Goal: Contribute content: Contribute content

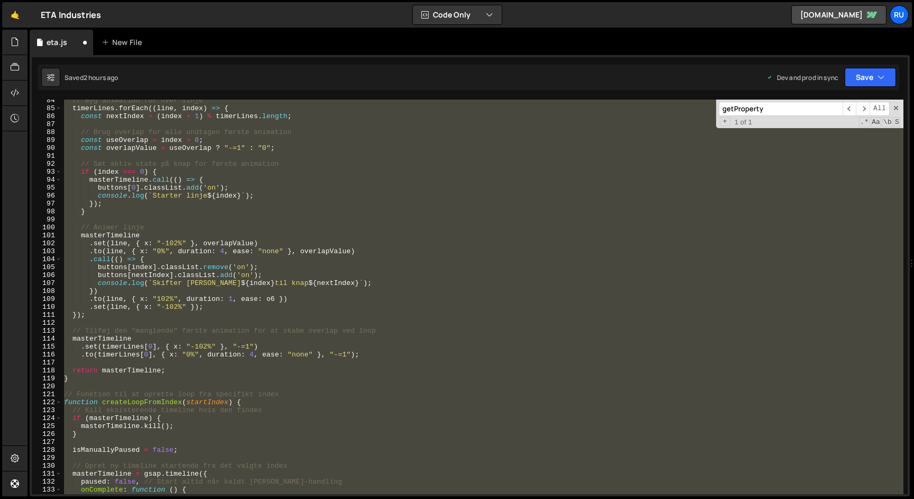
scroll to position [662, 0]
click at [227, 294] on div "// Byg animation for hver linje timerLines . forEach (( line , index ) => { con…" at bounding box center [483, 301] width 842 height 410
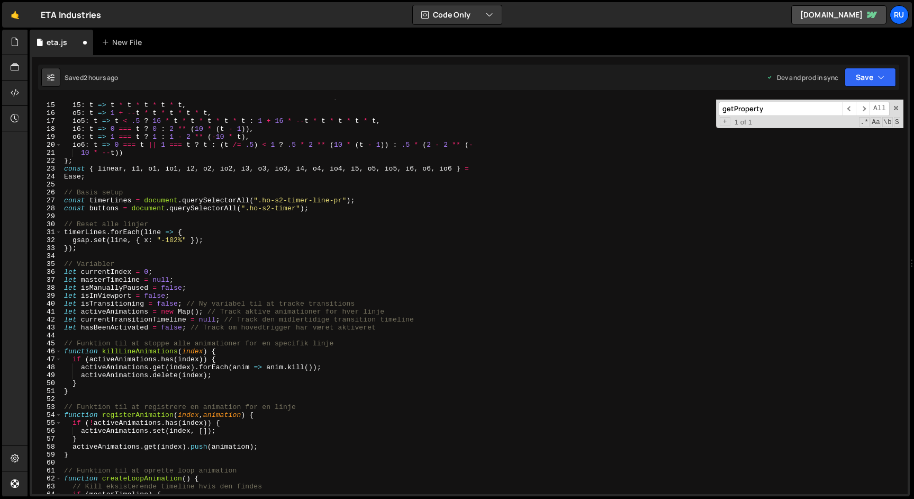
scroll to position [0, 0]
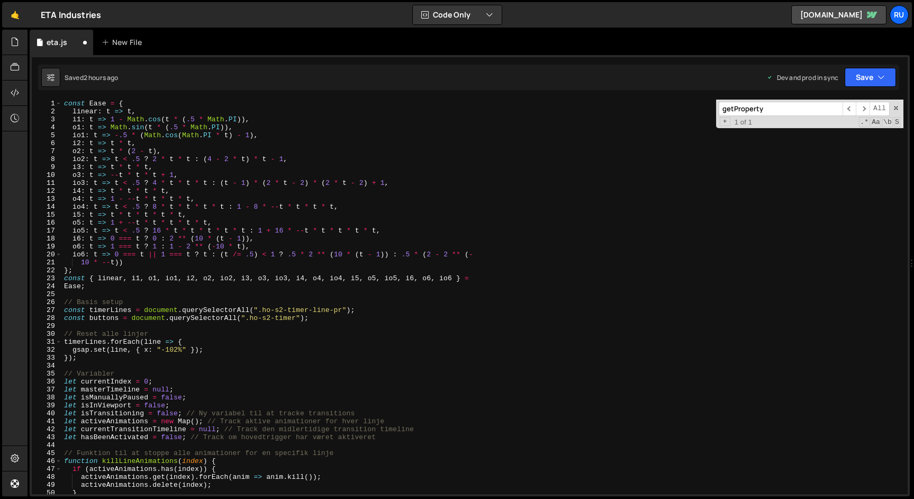
type textarea "});"
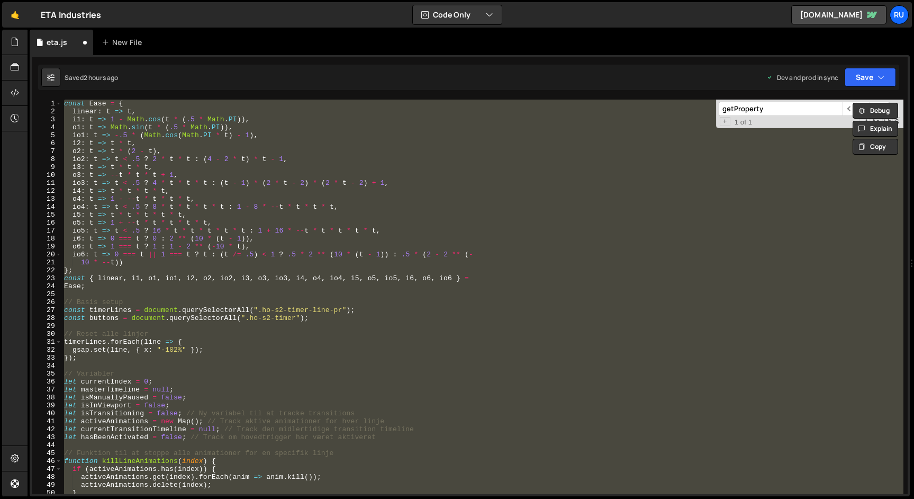
paste textarea
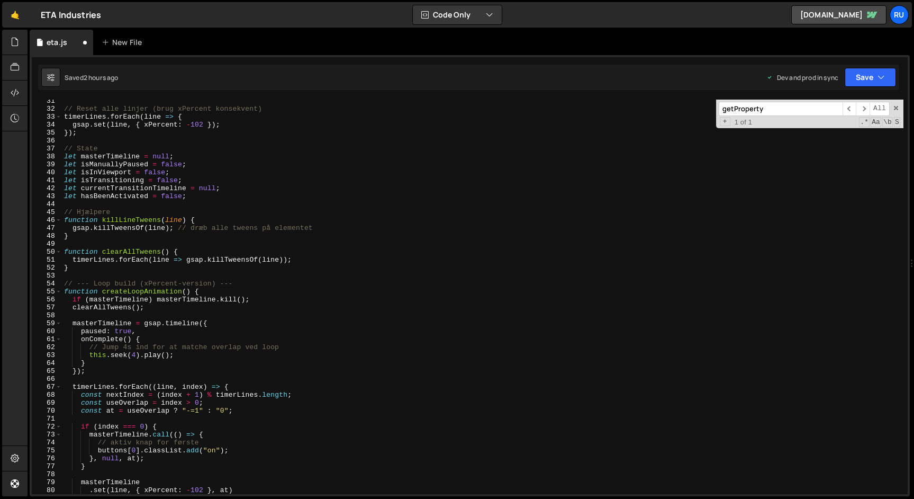
scroll to position [241, 0]
click at [874, 78] on button "Save" at bounding box center [870, 77] width 51 height 19
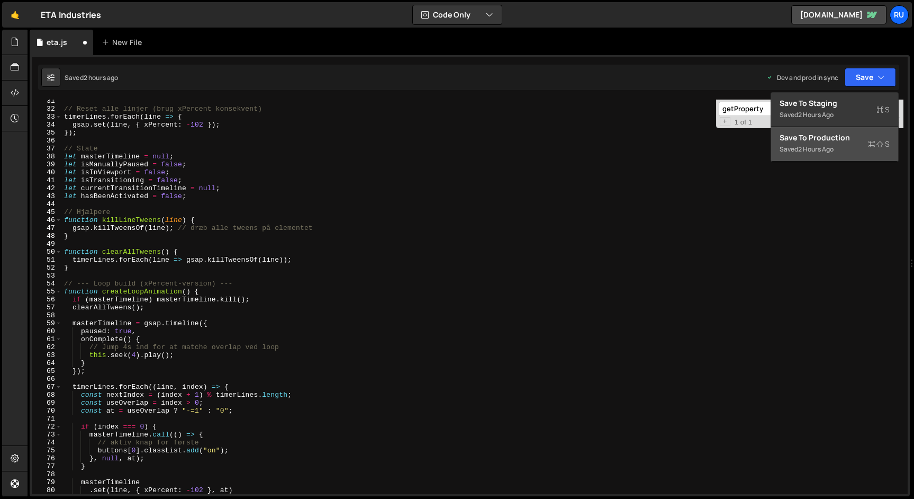
click at [839, 145] on div "Saved 2 hours ago" at bounding box center [835, 149] width 110 height 13
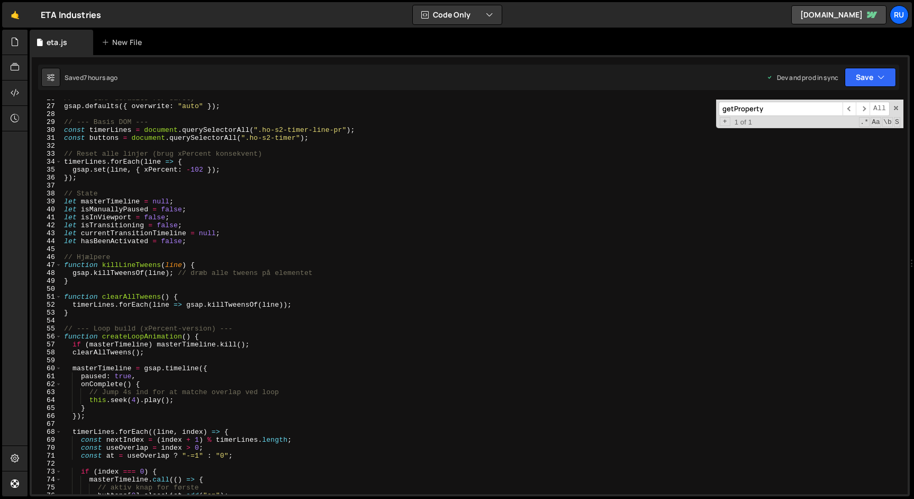
scroll to position [0, 0]
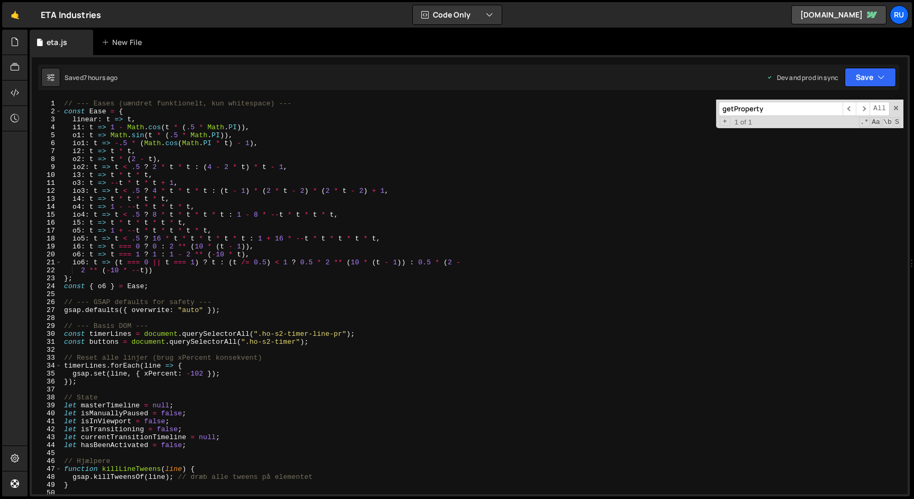
type textarea "const timerLines = document.querySelectorAll(".ho-s2-timer-line-pr");"
drag, startPoint x: 343, startPoint y: 335, endPoint x: 260, endPoint y: 332, distance: 83.2
click at [260, 332] on div "// --- Eases (uændret funktionelt, kun whitespace) --- const Ease = { linear : …" at bounding box center [483, 305] width 842 height 410
click at [217, 295] on div "// --- Eases (uændret funktionelt, kun whitespace) --- const Ease = { linear : …" at bounding box center [483, 305] width 842 height 410
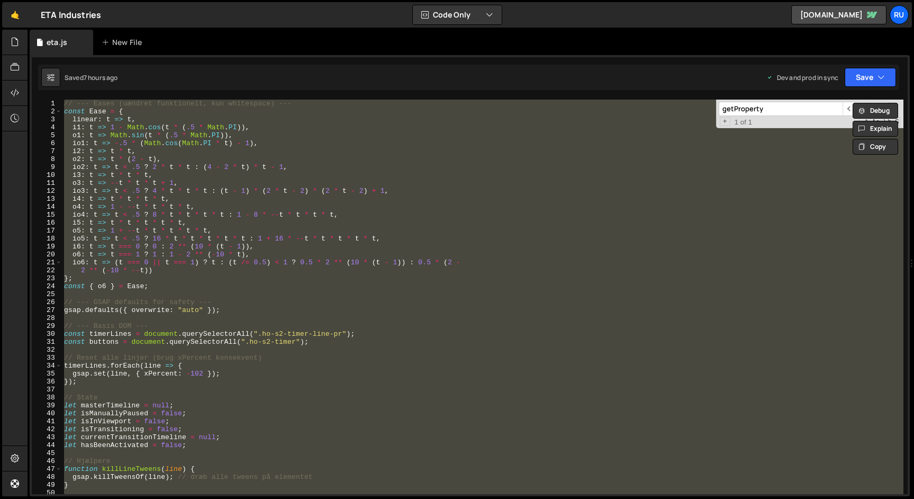
paste textarea
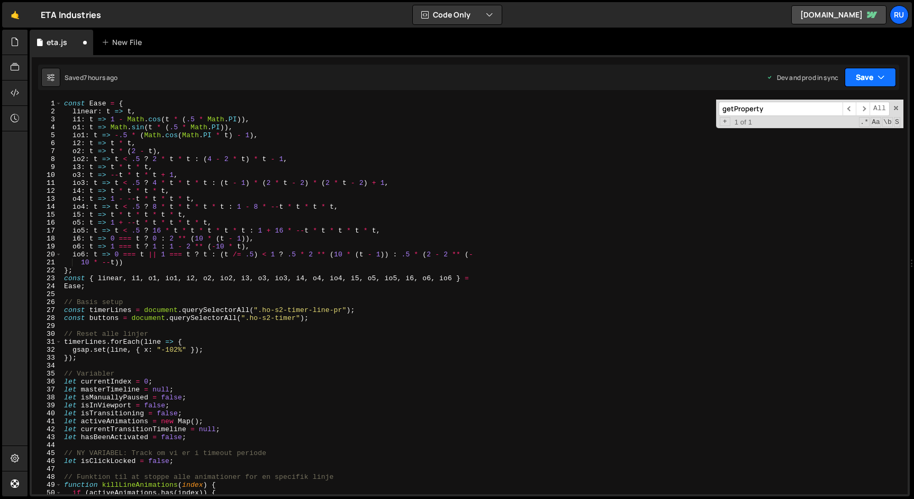
click at [864, 76] on button "Save" at bounding box center [870, 77] width 51 height 19
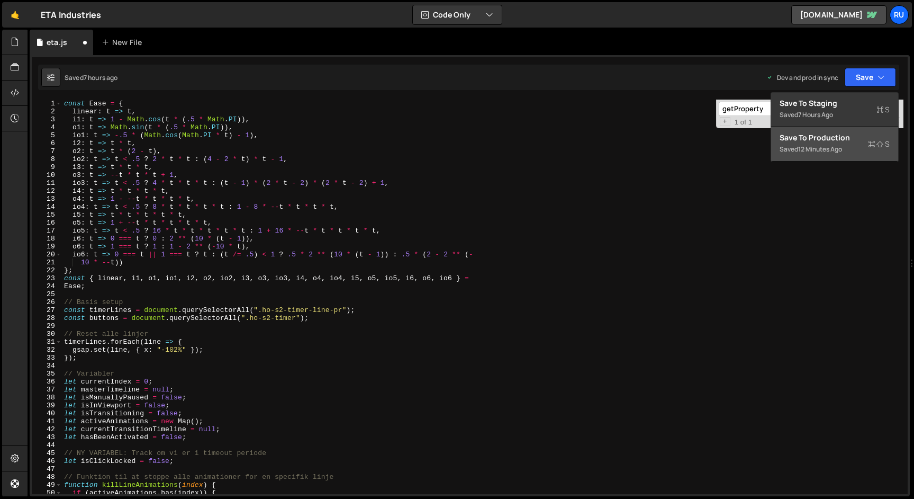
click at [837, 143] on div "Saved 12 minutes ago" at bounding box center [835, 149] width 110 height 13
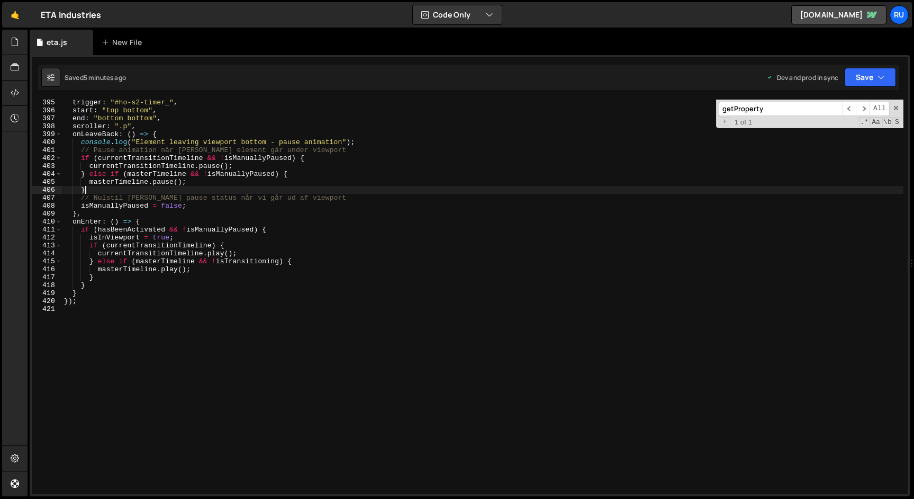
click at [202, 187] on div "trigger : "#ho-s2-timer_" , start : "top bottom" , end : "bottom bottom" , scro…" at bounding box center [483, 303] width 842 height 410
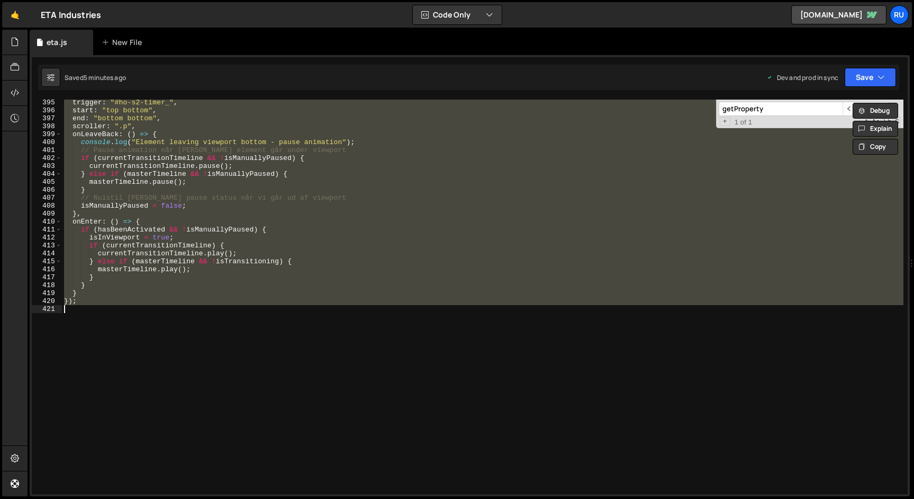
paste textarea
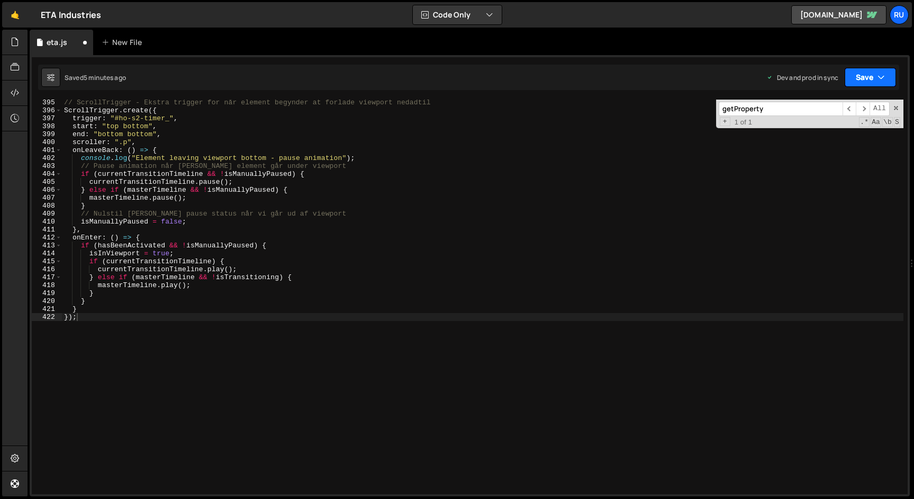
click at [864, 80] on button "Save" at bounding box center [870, 77] width 51 height 19
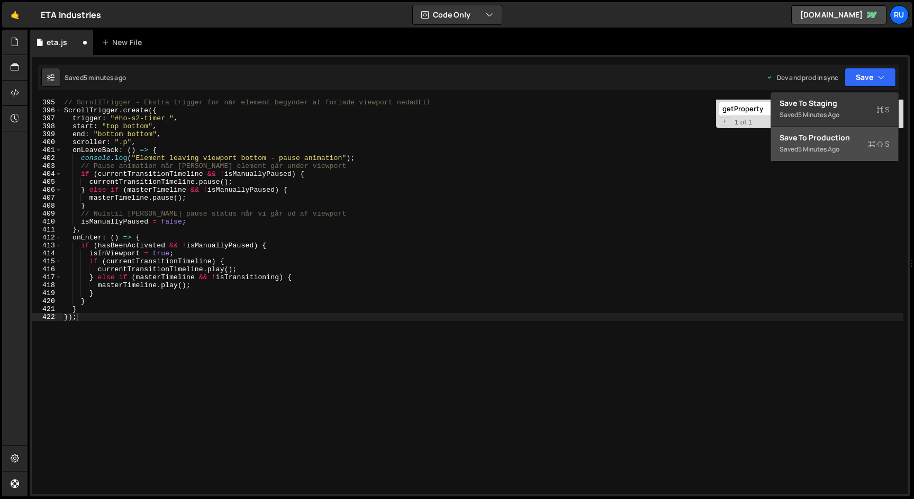
click at [834, 141] on div "Save to Production S" at bounding box center [835, 137] width 110 height 11
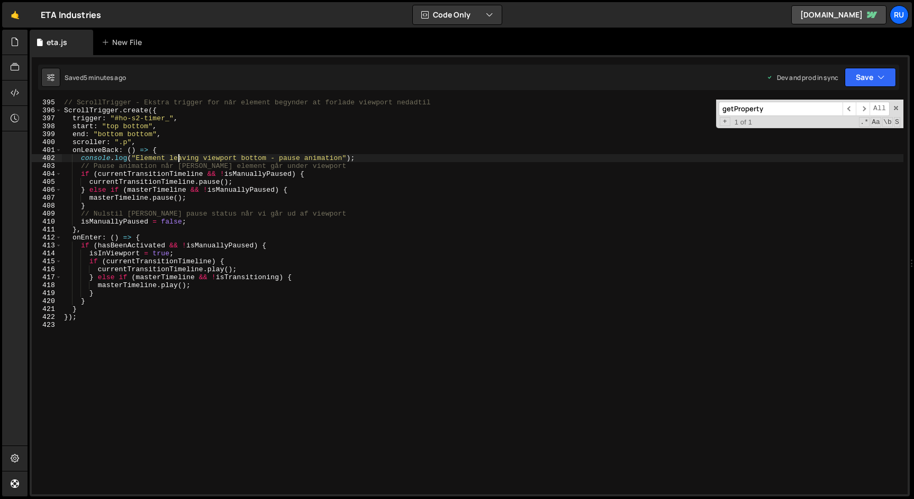
click at [177, 160] on div "// ScrollTrigger - Ekstra trigger for når element begynder at forlade viewport …" at bounding box center [483, 303] width 842 height 410
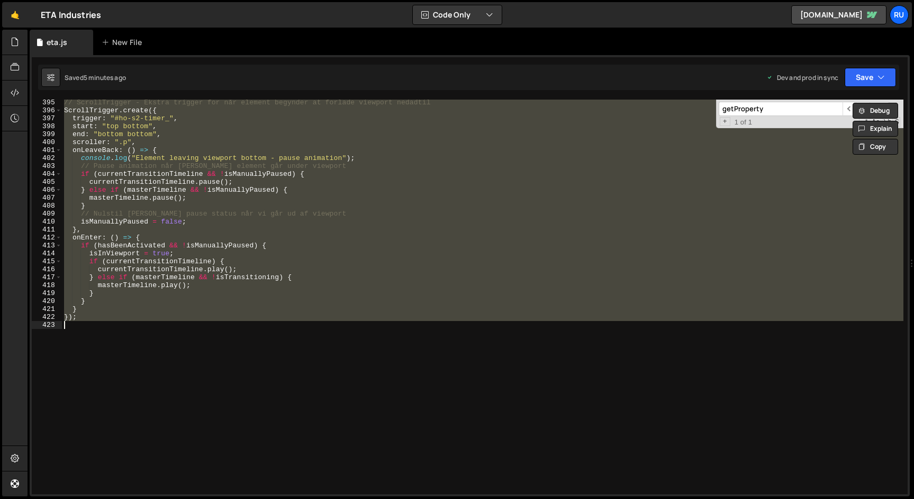
paste textarea
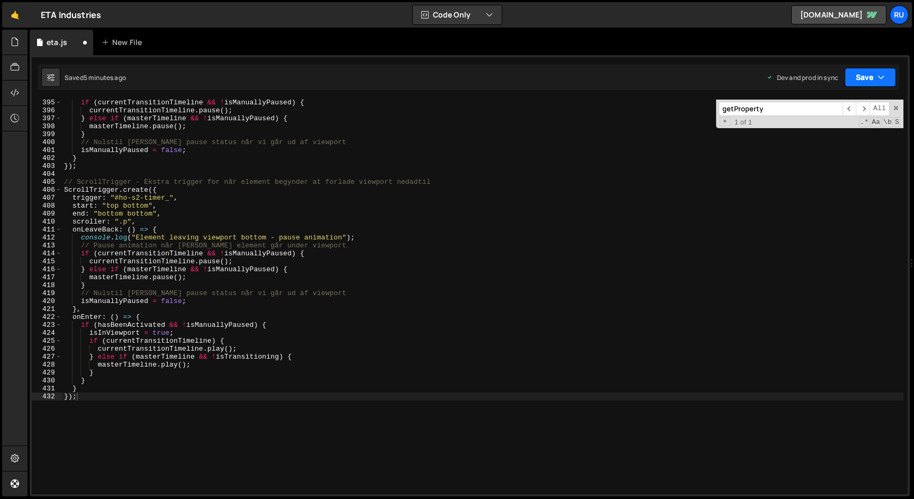
click at [856, 82] on button "Save" at bounding box center [870, 77] width 51 height 19
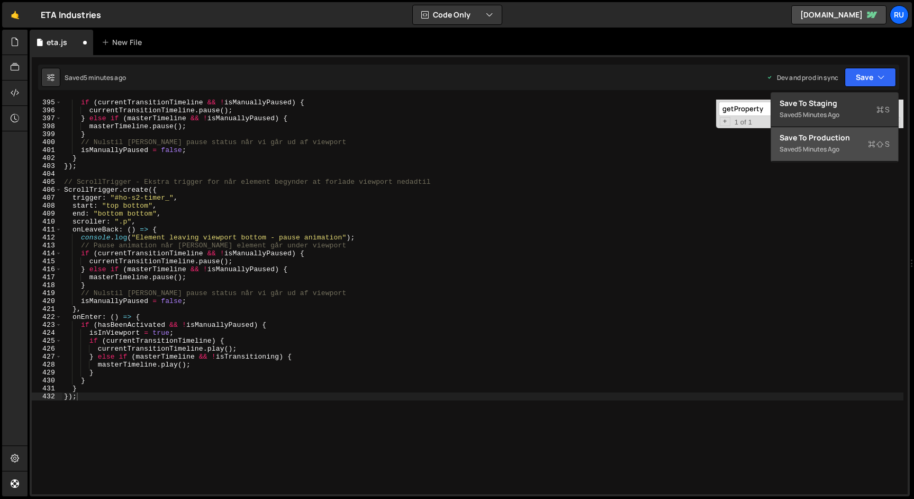
click at [838, 148] on div "5 minutes ago" at bounding box center [818, 149] width 41 height 9
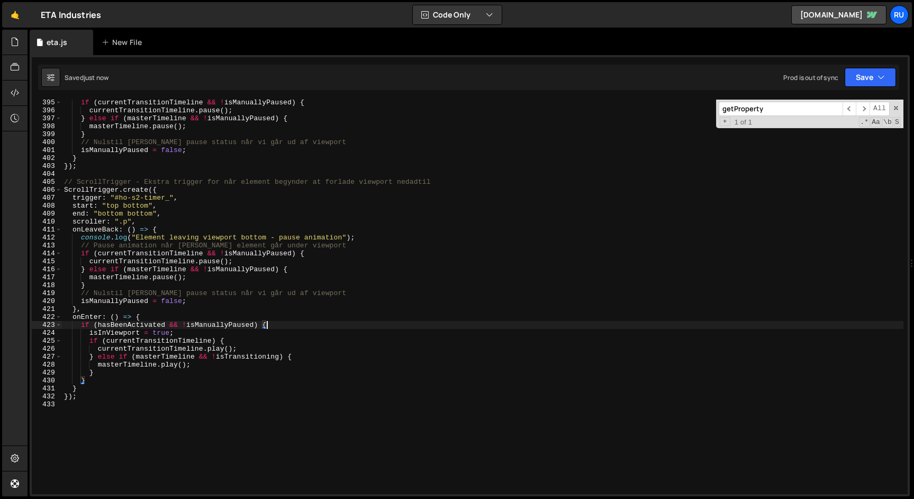
click at [303, 328] on div "if ( currentTransitionTimeline && ! isManuallyPaused ) { currentTransitionTimel…" at bounding box center [483, 303] width 842 height 410
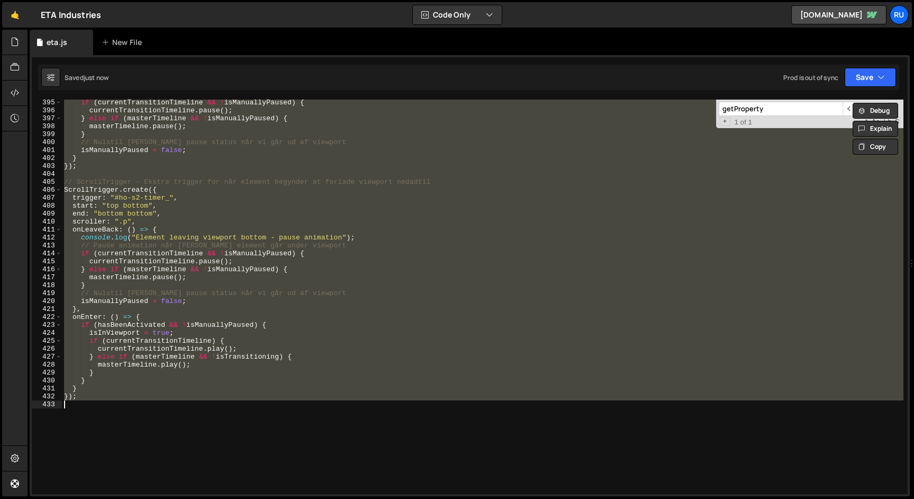
paste textarea
type textarea "});"
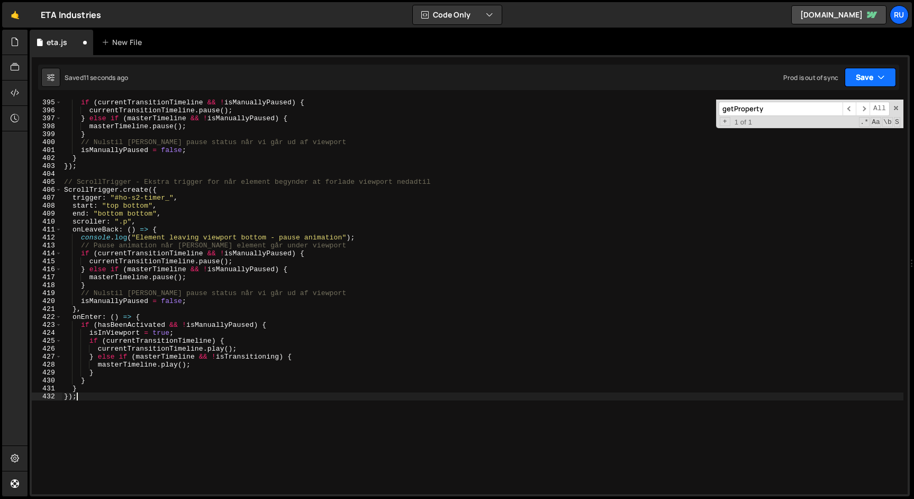
click at [865, 70] on button "Save" at bounding box center [870, 77] width 51 height 19
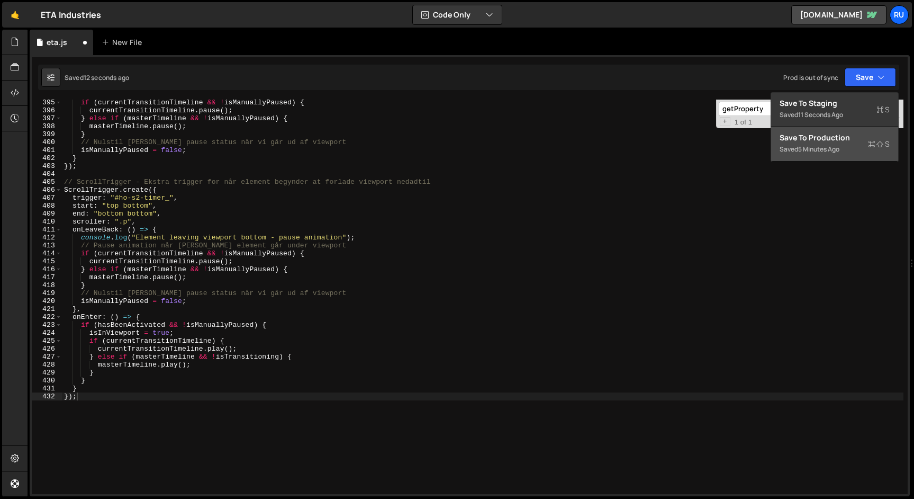
click at [828, 145] on div "5 minutes ago" at bounding box center [818, 149] width 41 height 9
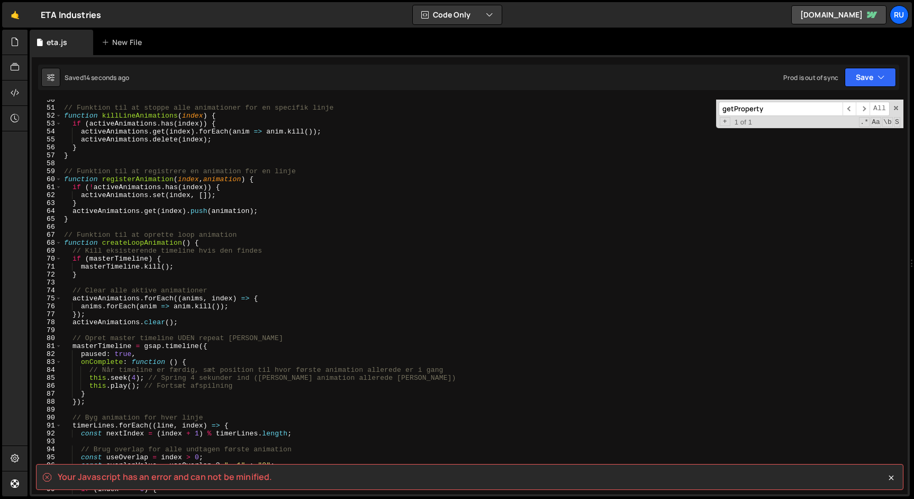
scroll to position [0, 0]
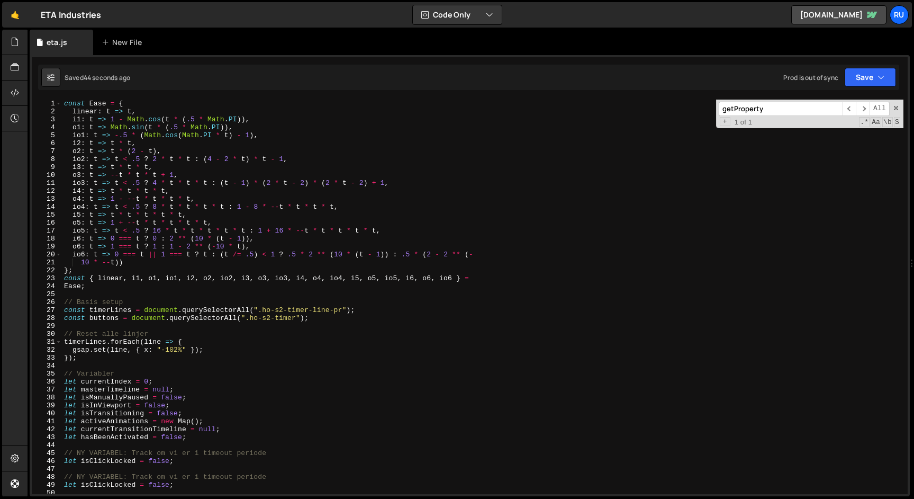
click at [209, 366] on div "const Ease = { linear : t => t , i1 : t => 1 - Math . cos ( t * ( .5 * Math . P…" at bounding box center [483, 305] width 842 height 410
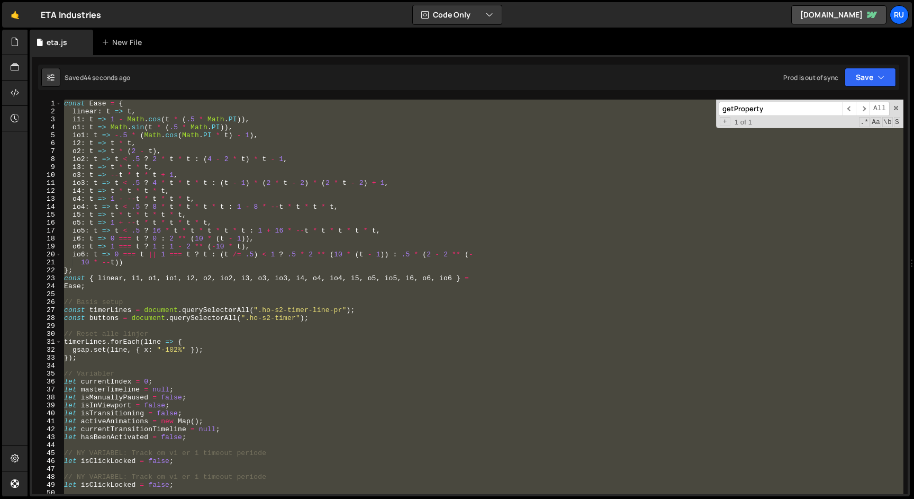
paste textarea
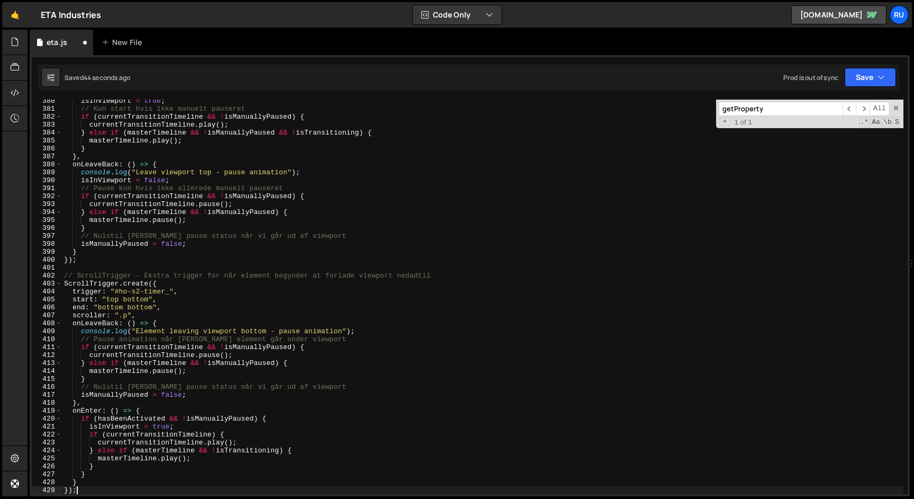
scroll to position [3012, 0]
click at [857, 80] on button "Save" at bounding box center [870, 77] width 51 height 19
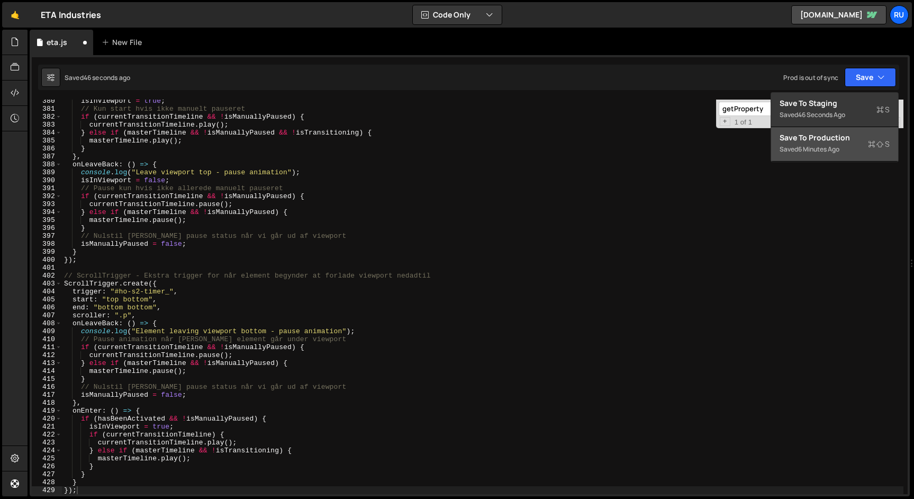
click at [840, 151] on div "6 minutes ago" at bounding box center [818, 149] width 41 height 9
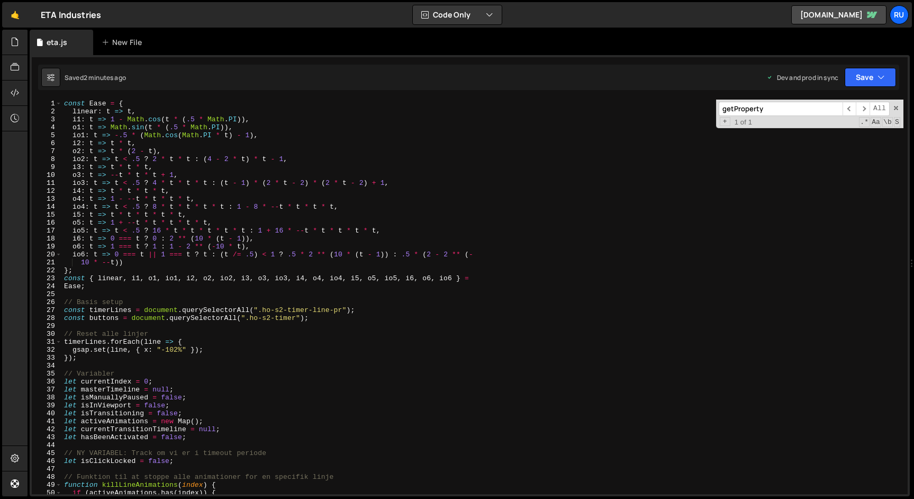
scroll to position [0, 0]
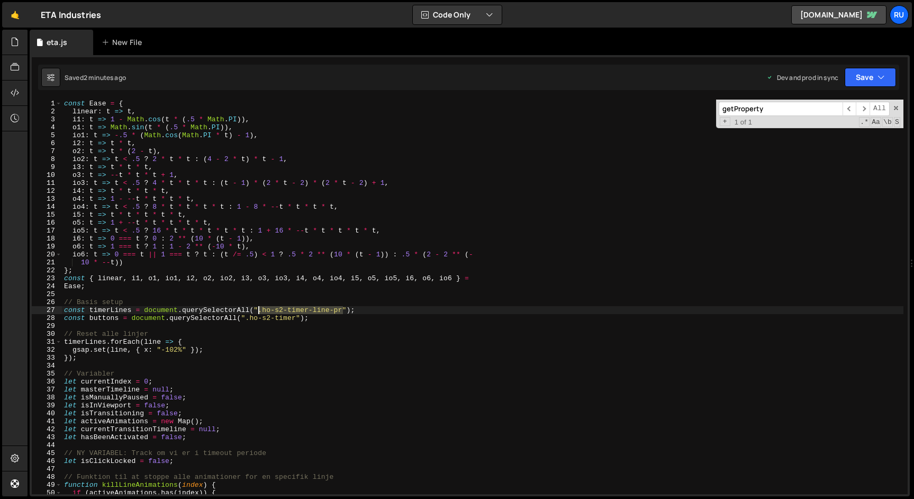
drag, startPoint x: 343, startPoint y: 310, endPoint x: 259, endPoint y: 310, distance: 83.7
click at [259, 310] on div "const Ease = { linear : t => t , i1 : t => 1 - Math . cos ( t * ( .5 * Math . P…" at bounding box center [483, 305] width 842 height 410
click at [188, 197] on div "const Ease = { linear : t => t , i1 : t => 1 - Math . cos ( t * ( .5 * Math . P…" at bounding box center [483, 305] width 842 height 410
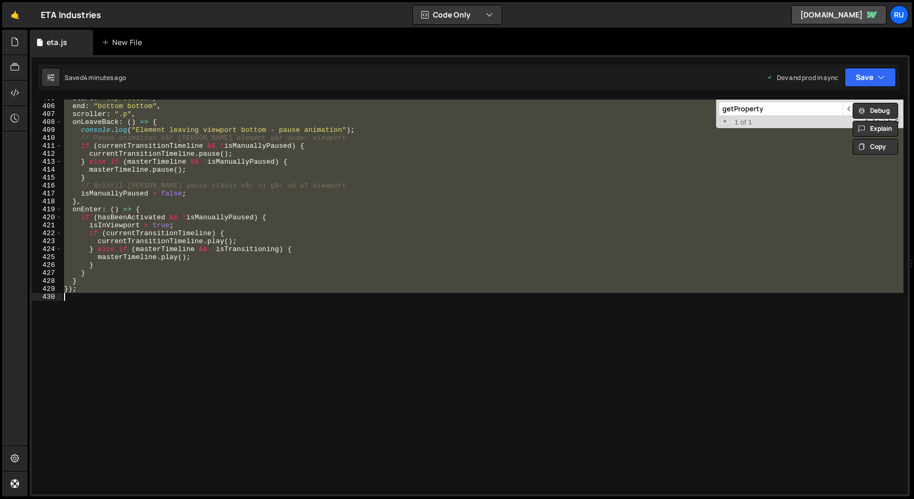
paste textarea
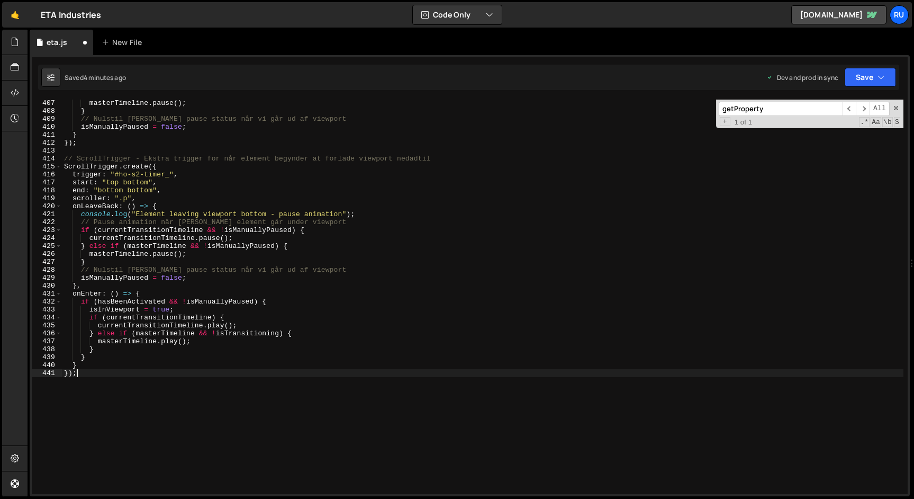
scroll to position [3226, 0]
click at [877, 69] on button "Save" at bounding box center [870, 77] width 51 height 19
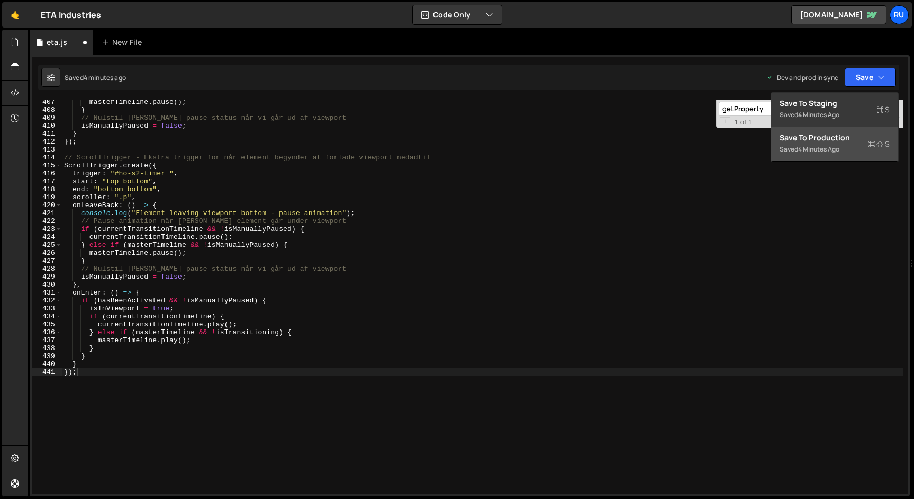
click at [856, 143] on div "Saved 4 minutes ago" at bounding box center [835, 149] width 110 height 13
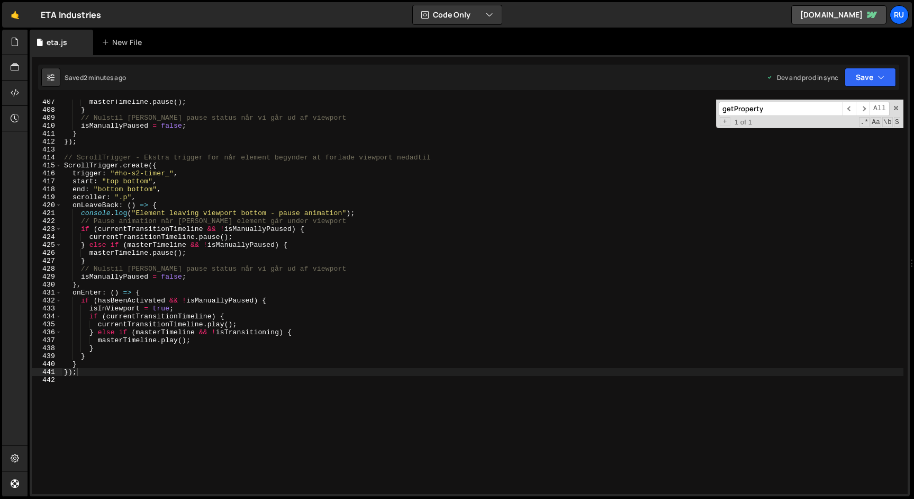
click at [202, 264] on div "masterTimeline . pause ( ) ; } // Nulstil [PERSON_NAME] pause status når vi går…" at bounding box center [483, 303] width 842 height 410
type textarea "});"
paste textarea
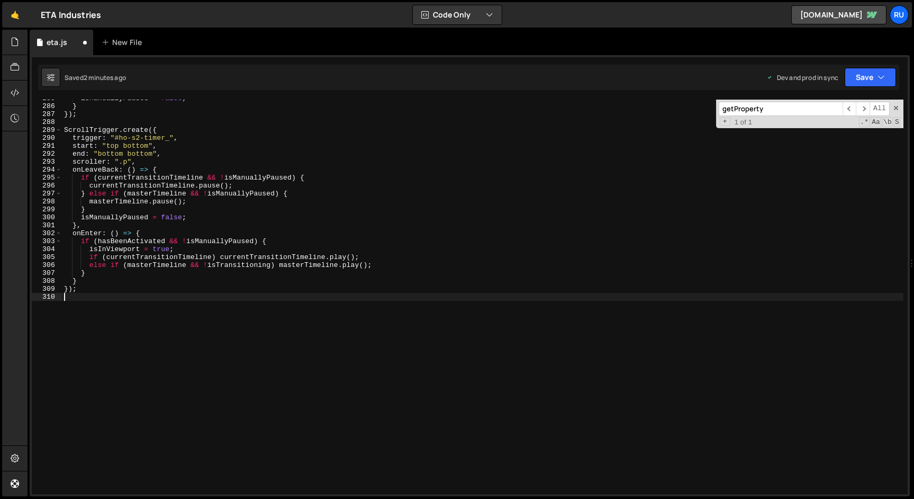
scroll to position [2261, 0]
click at [863, 76] on button "Save" at bounding box center [870, 77] width 51 height 19
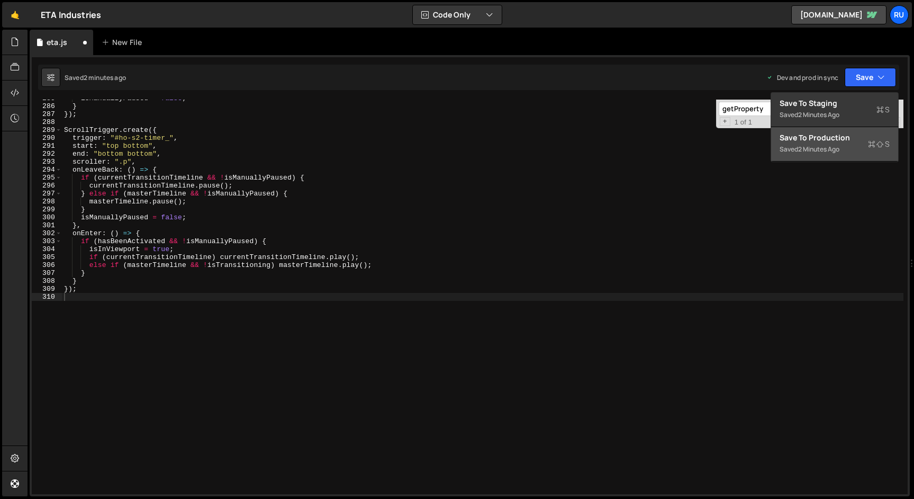
click at [816, 155] on div "Saved 2 minutes ago" at bounding box center [835, 149] width 110 height 13
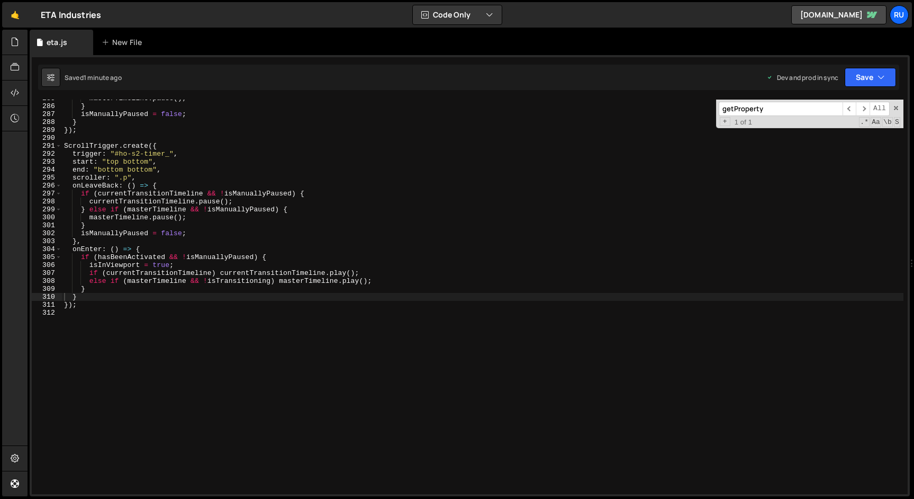
click at [234, 179] on div "masterTimeline . pause ( ) ; } isManuallyPaused = false ; } }) ; ScrollTrigger …" at bounding box center [483, 299] width 842 height 410
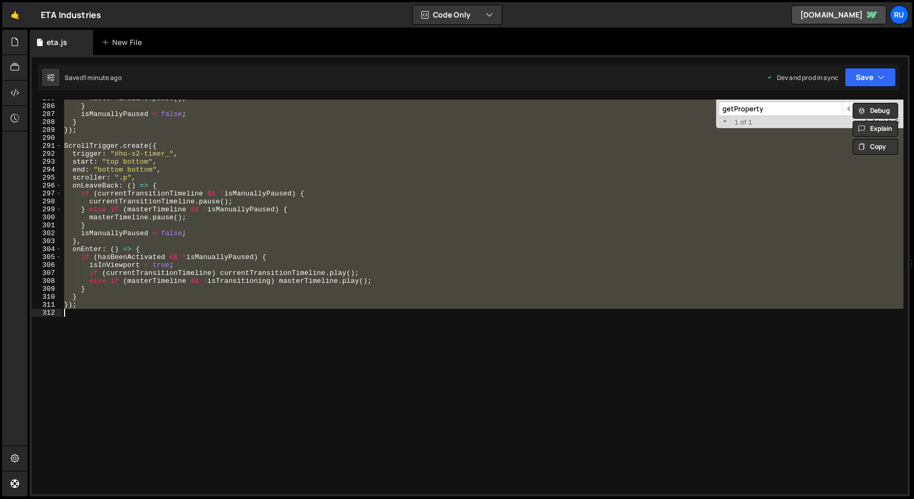
paste textarea
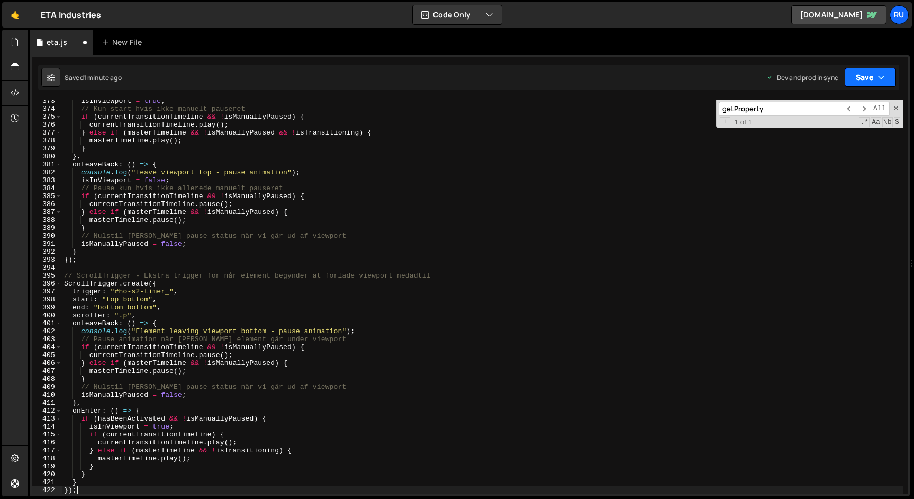
click at [866, 82] on button "Save" at bounding box center [870, 77] width 51 height 19
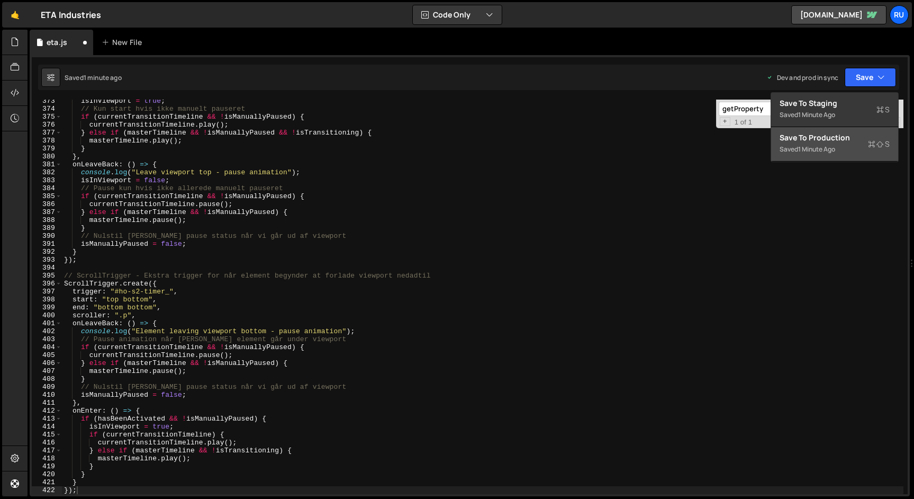
click at [856, 138] on div "Save to Production S" at bounding box center [835, 137] width 110 height 11
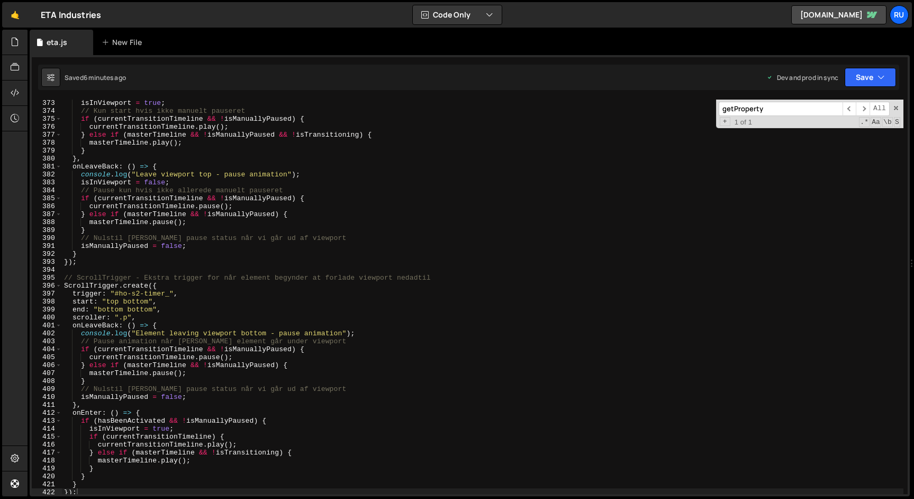
scroll to position [3158, 0]
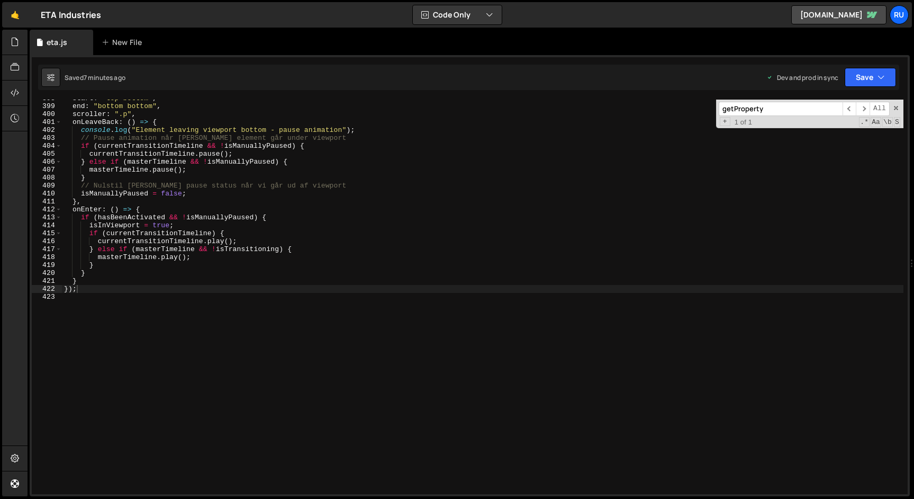
click at [298, 277] on div "start : "top bottom" , end : "bottom bottom" , scroller : ".p" , onLeaveBack : …" at bounding box center [483, 299] width 842 height 410
type textarea "});"
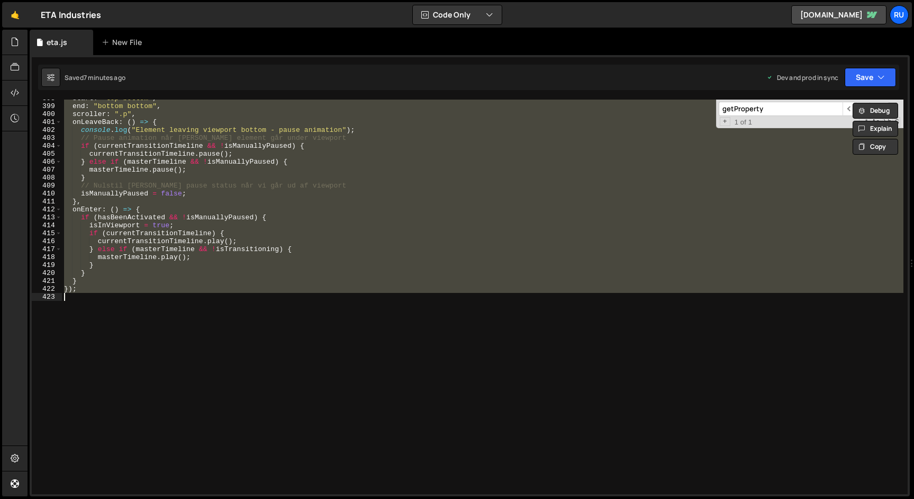
paste textarea
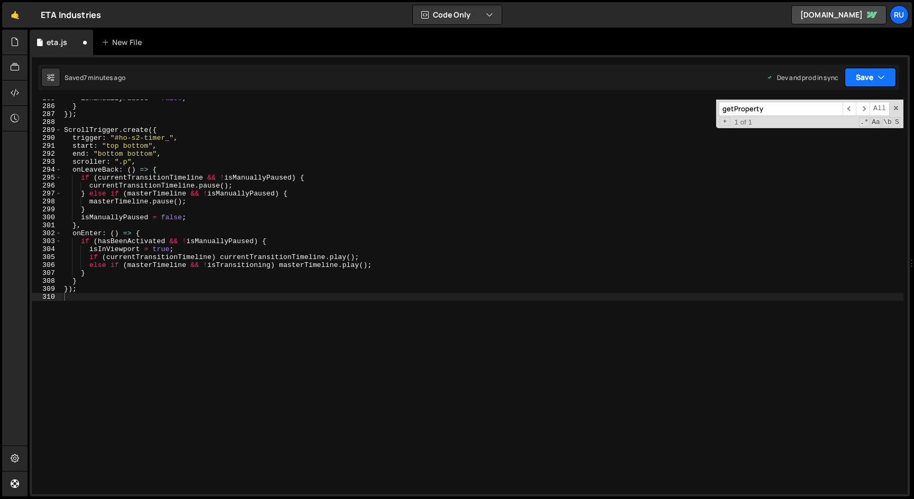
click at [880, 74] on icon "button" at bounding box center [881, 77] width 7 height 11
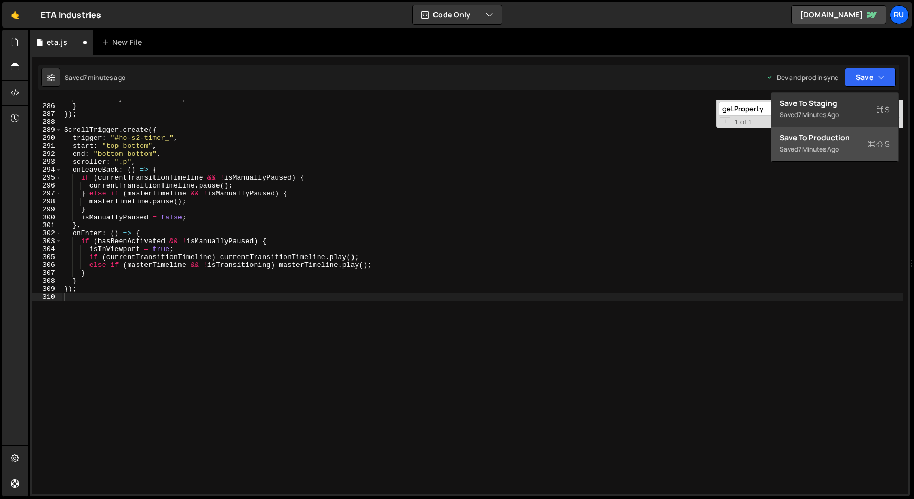
click at [856, 138] on div "Save to Production S" at bounding box center [835, 137] width 110 height 11
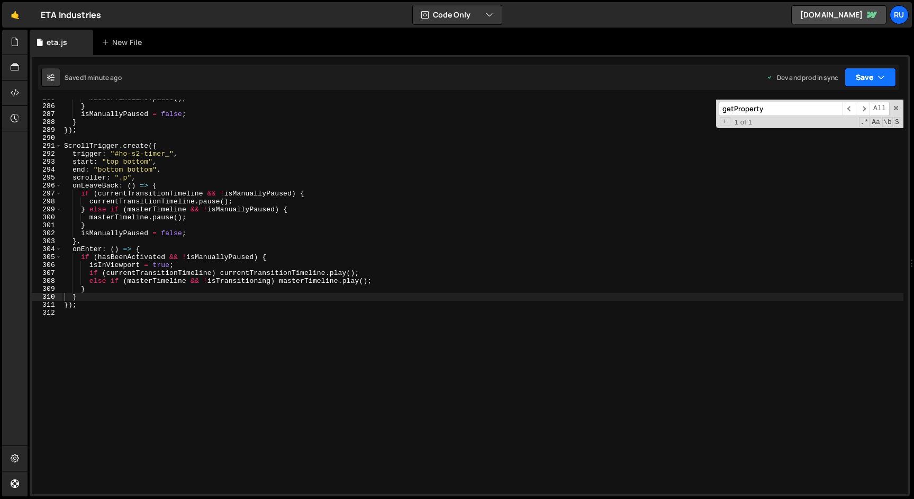
click at [868, 81] on button "Save" at bounding box center [870, 77] width 51 height 19
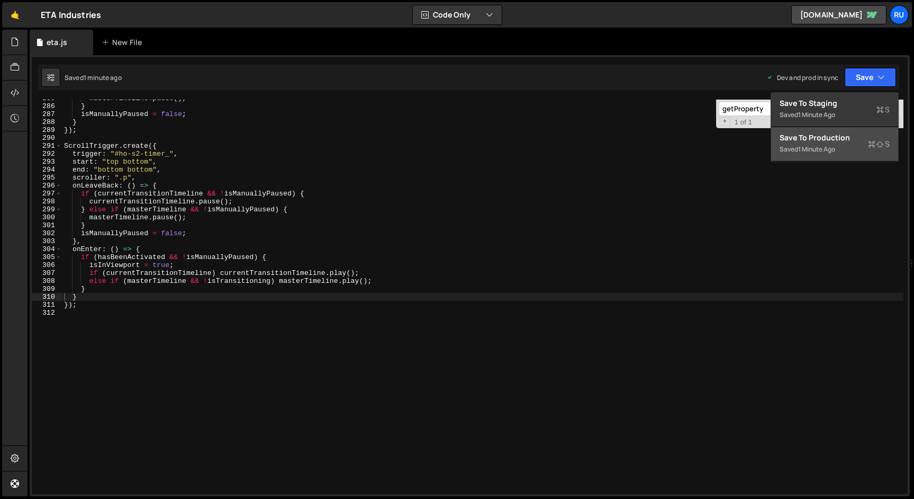
click at [846, 137] on div "Save to Production S" at bounding box center [835, 137] width 110 height 11
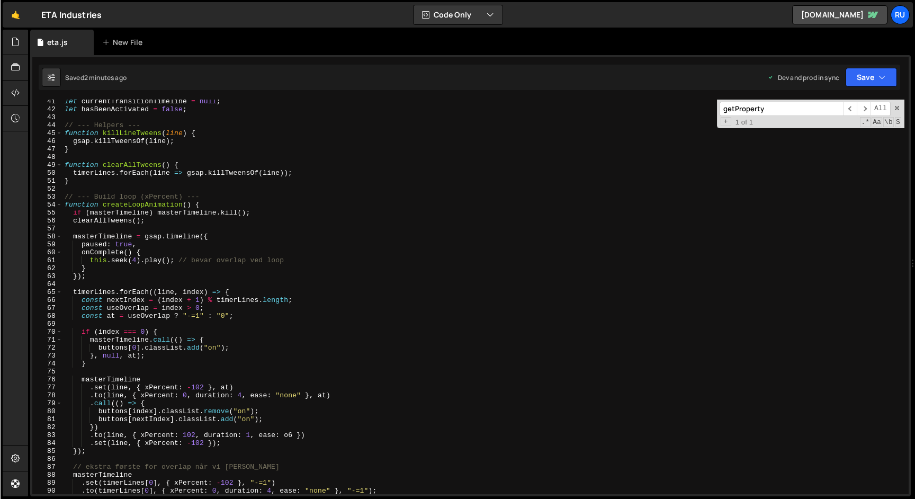
scroll to position [322, 0]
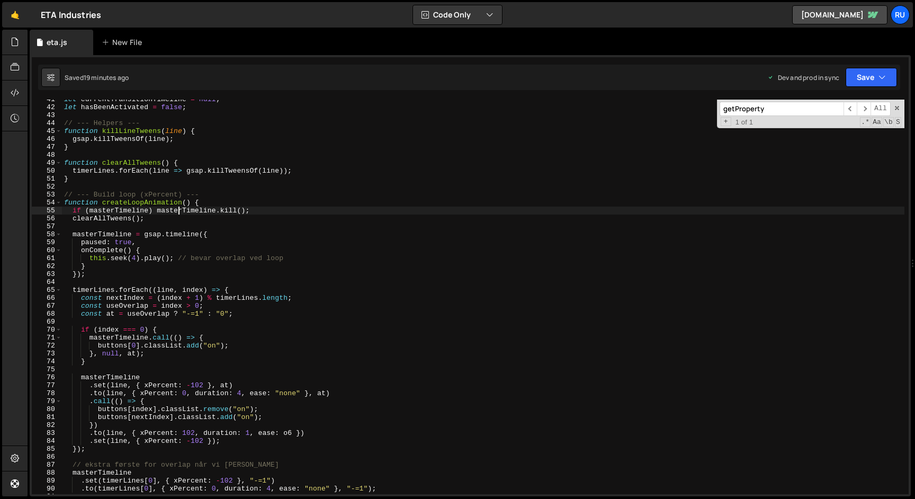
click at [178, 211] on div "let currentTransitionTimeline = null ; let hasBeenActivated = false ; // --- He…" at bounding box center [483, 300] width 842 height 410
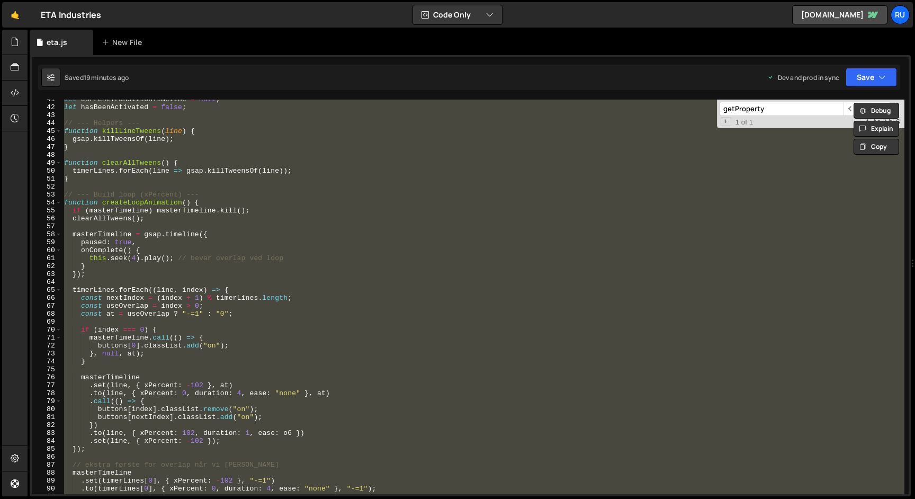
paste textarea
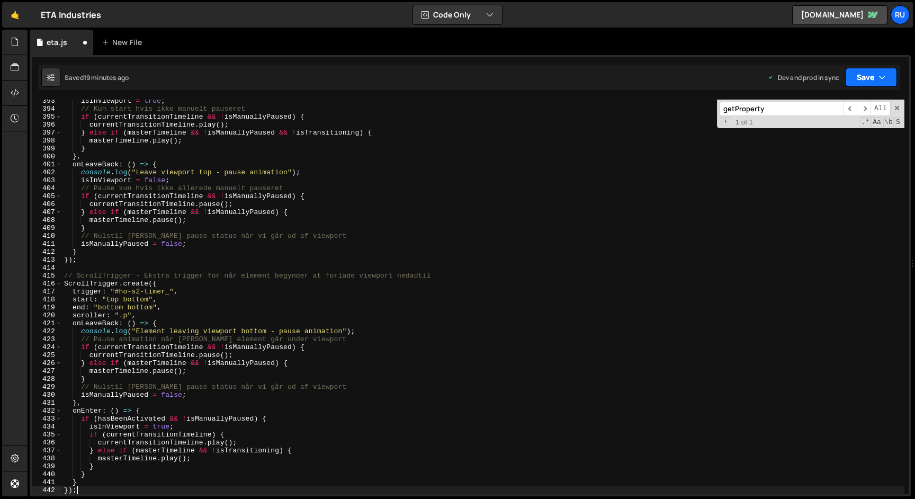
click at [871, 79] on button "Save" at bounding box center [871, 77] width 51 height 19
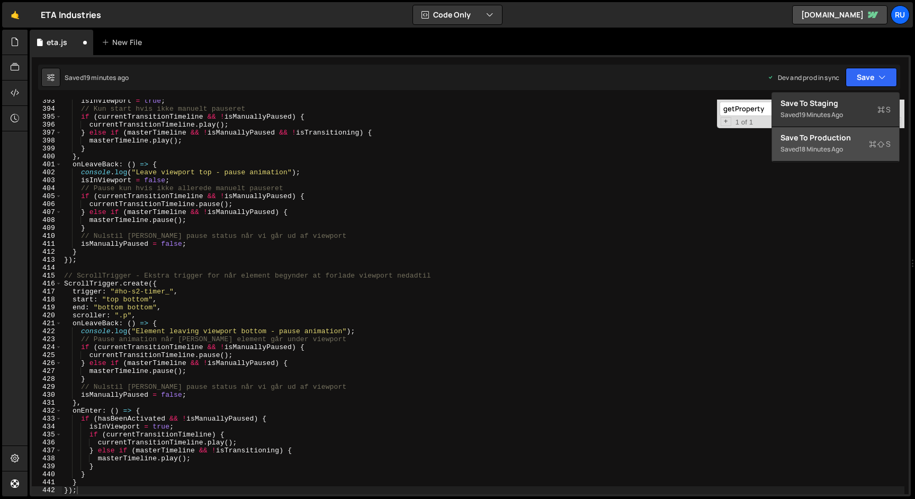
click at [867, 146] on div "Saved 18 minutes ago" at bounding box center [835, 149] width 110 height 13
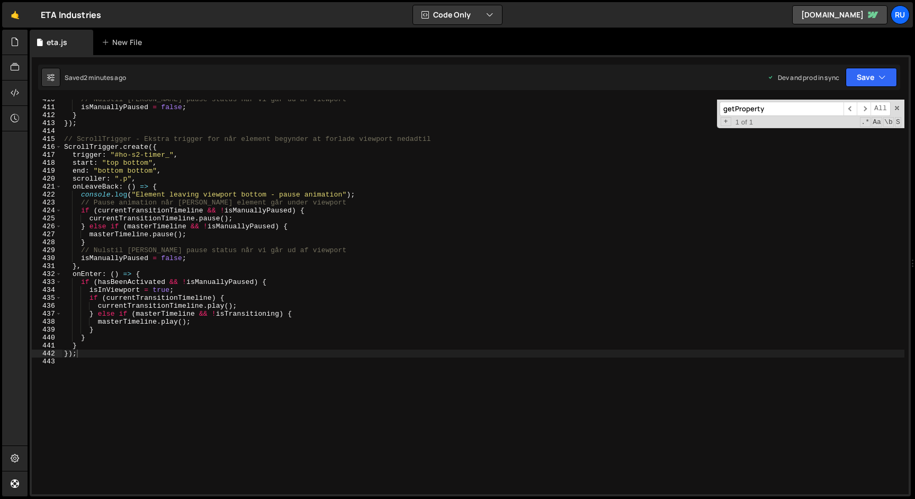
scroll to position [3252, 0]
click at [250, 247] on div "// Nulstil [PERSON_NAME] pause status når vi går ud af viewport isManuallyPause…" at bounding box center [483, 300] width 842 height 410
type textarea "});"
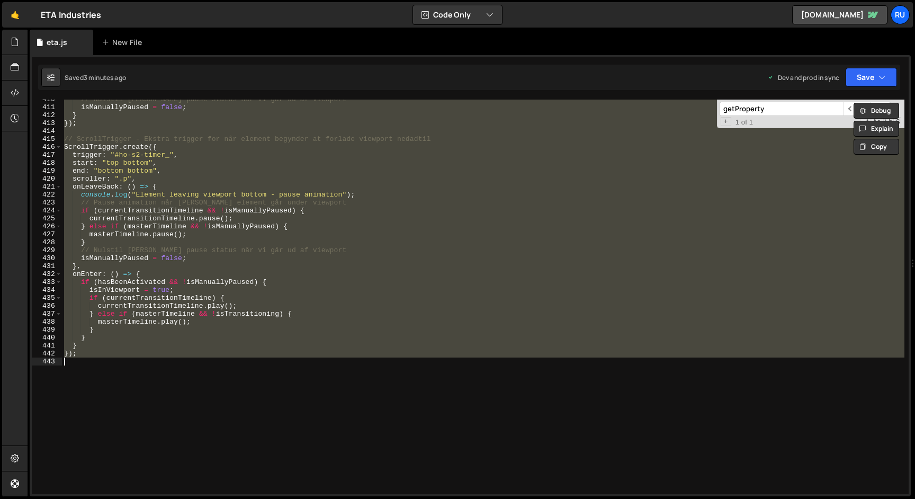
paste textarea
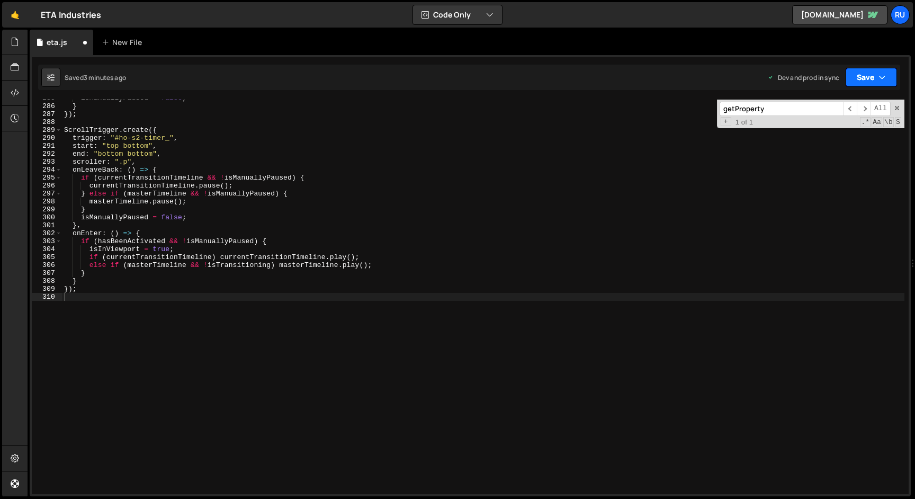
click at [862, 83] on button "Save" at bounding box center [871, 77] width 51 height 19
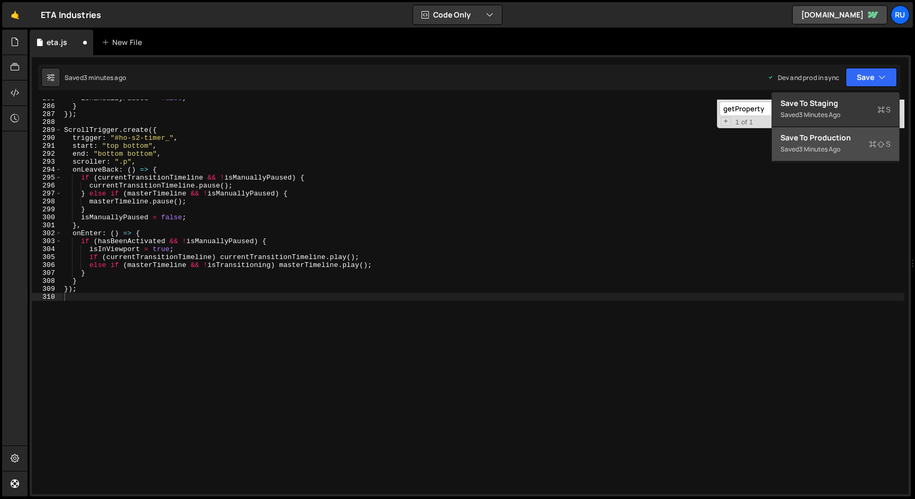
click at [847, 150] on div "Saved 3 minutes ago" at bounding box center [835, 149] width 110 height 13
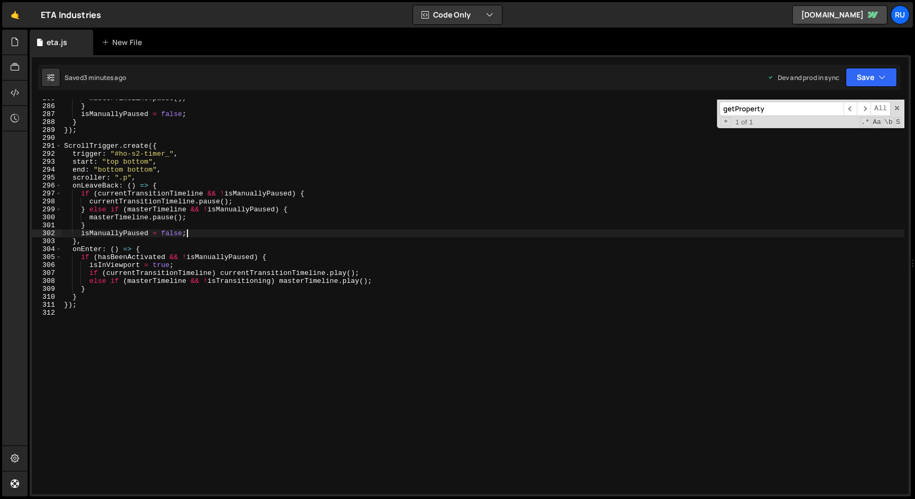
click at [232, 232] on div "masterTimeline . pause ( ) ; } isManuallyPaused = false ; } }) ; ScrollTrigger …" at bounding box center [483, 299] width 842 height 410
type textarea "});"
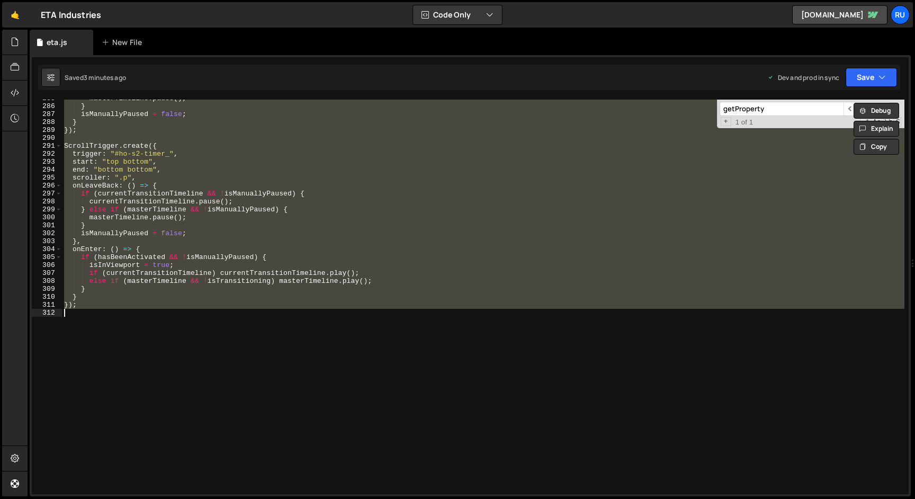
paste textarea
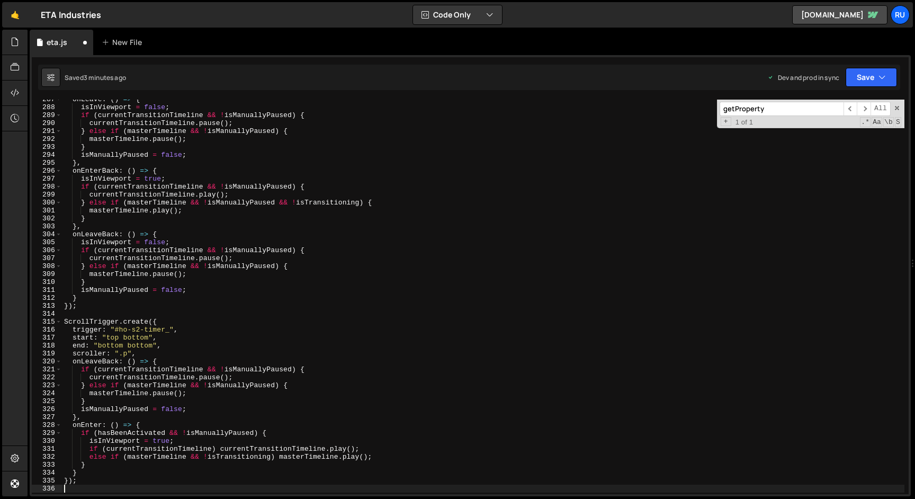
scroll to position [2444, 0]
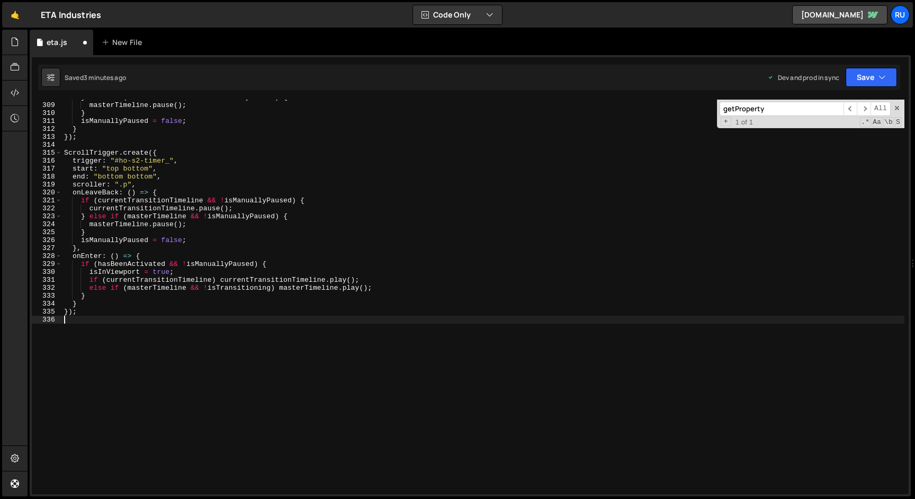
click at [864, 87] on div "Saved 3 minutes ago Dev and prod in sync Upgrade to Edit Save Save to Staging S…" at bounding box center [469, 77] width 862 height 25
click at [864, 82] on button "Save" at bounding box center [871, 77] width 51 height 19
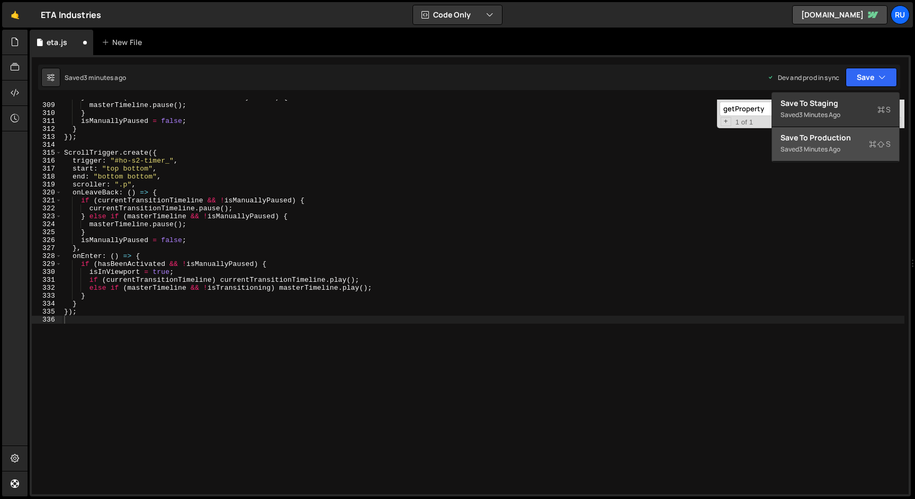
click at [841, 133] on div "Save to Production S" at bounding box center [835, 137] width 110 height 11
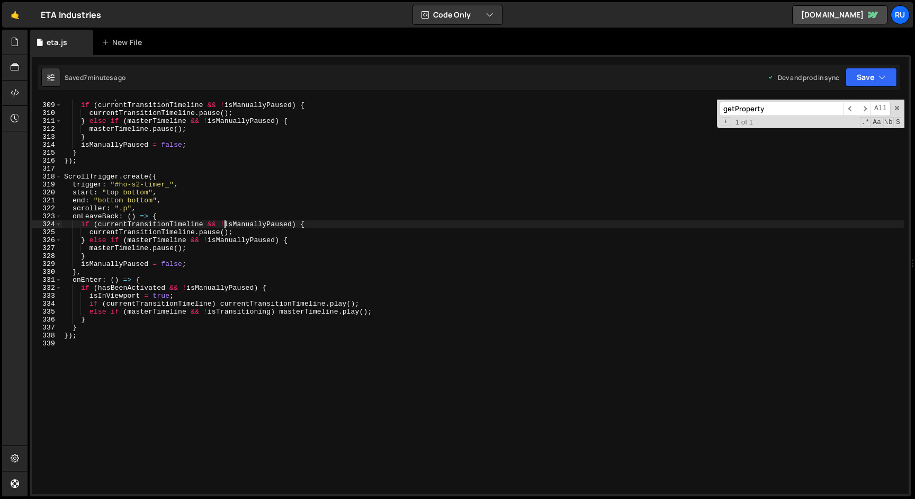
click at [223, 221] on div "isInViewport = false ; if ( currentTransitionTimeline && ! isManuallyPaused ) {…" at bounding box center [483, 298] width 842 height 410
type textarea "});"
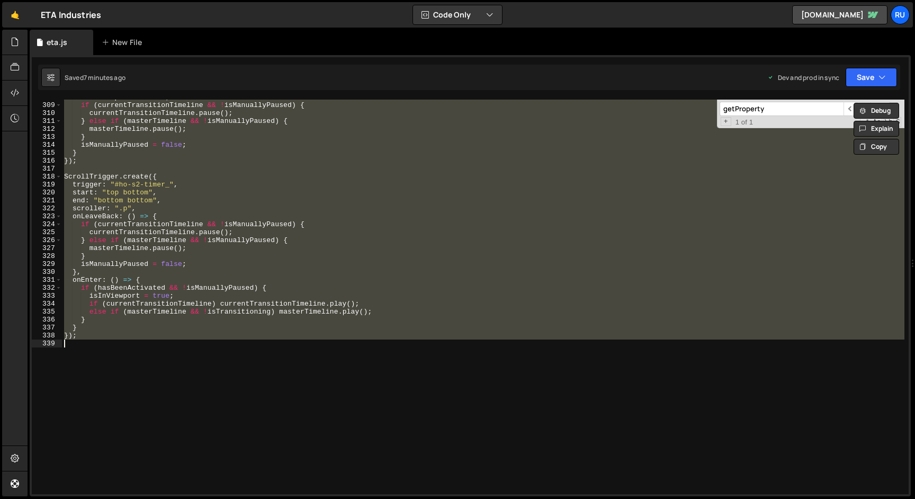
paste textarea
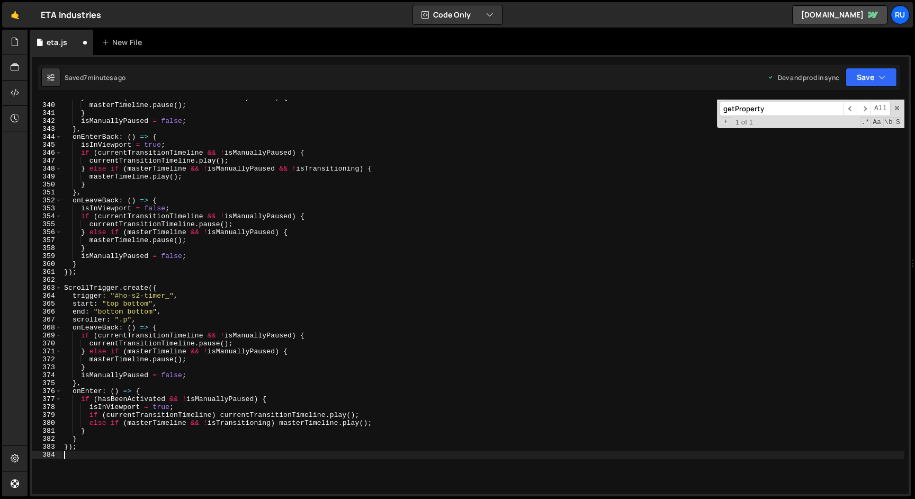
scroll to position [2848, 0]
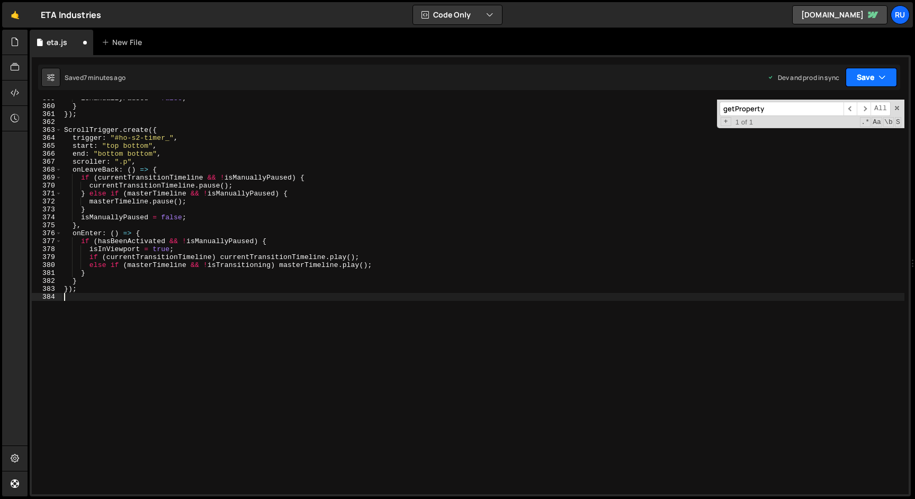
click at [867, 84] on button "Save" at bounding box center [871, 77] width 51 height 19
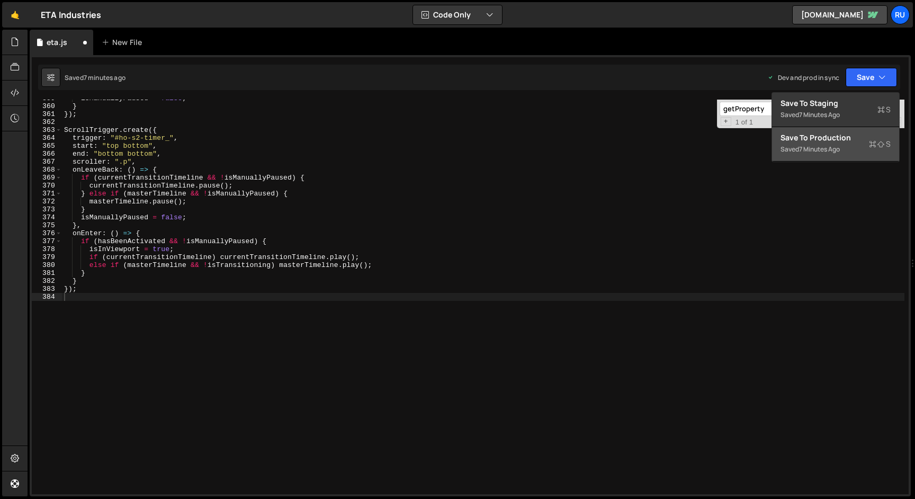
click at [853, 150] on div "Saved 7 minutes ago" at bounding box center [835, 149] width 110 height 13
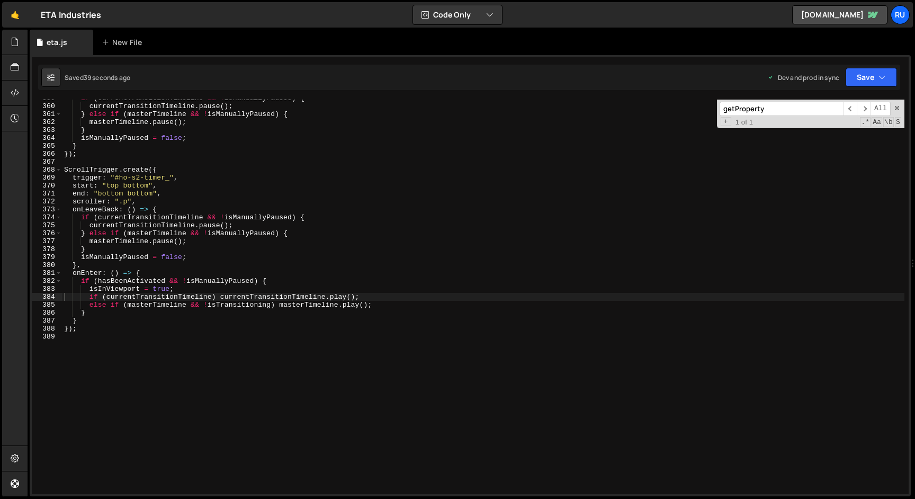
click at [179, 146] on div "if ( currentTransitionTimeline && ! isManuallyPaused ) { currentTransitionTimel…" at bounding box center [483, 299] width 842 height 410
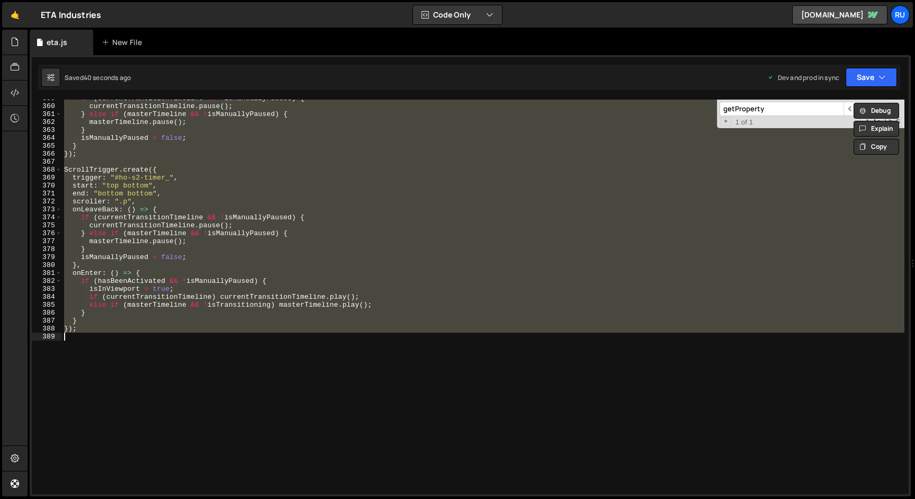
paste textarea
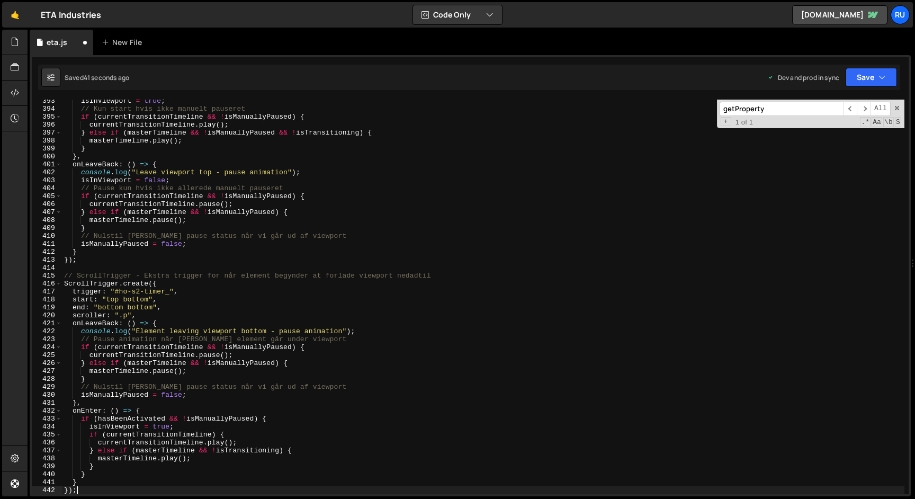
scroll to position [3116, 0]
click at [873, 72] on button "Save" at bounding box center [871, 77] width 51 height 19
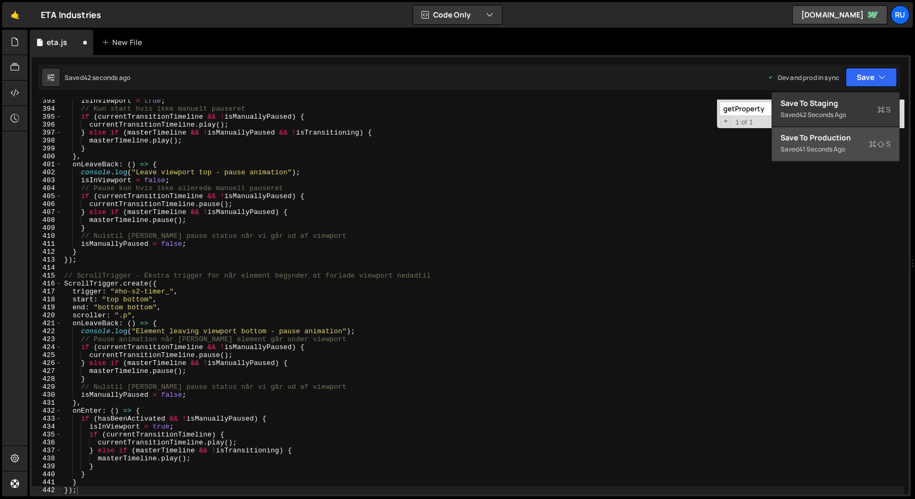
click at [844, 140] on div "Save to Production S" at bounding box center [835, 137] width 110 height 11
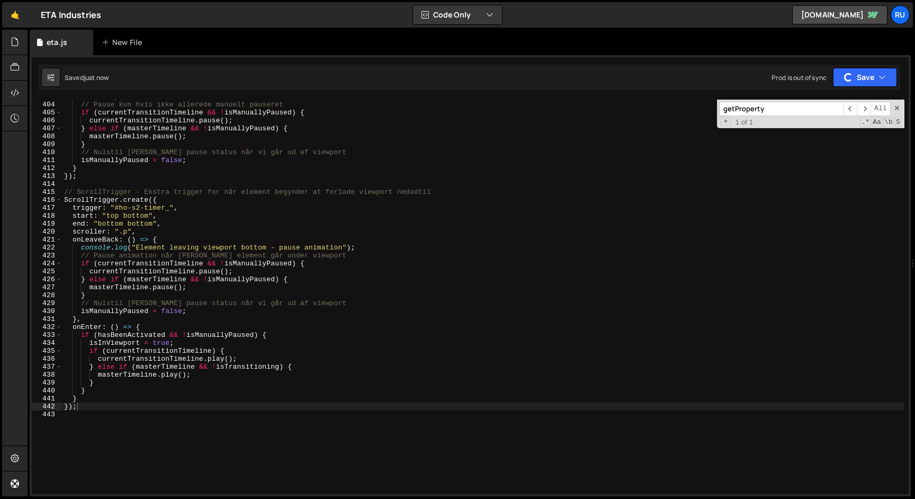
scroll to position [3206, 0]
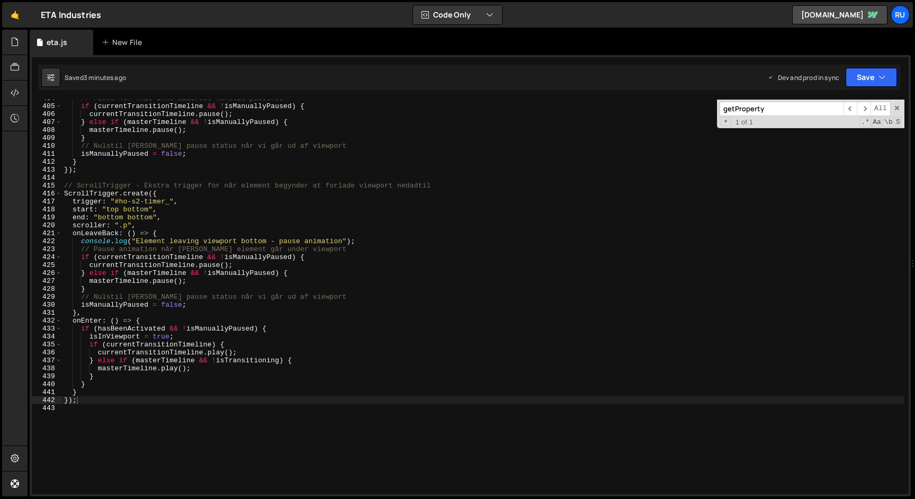
click at [169, 301] on div "// Pause kun hvis ikke allerede manuelt pauseret if ( currentTransitionTimeline…" at bounding box center [483, 299] width 842 height 410
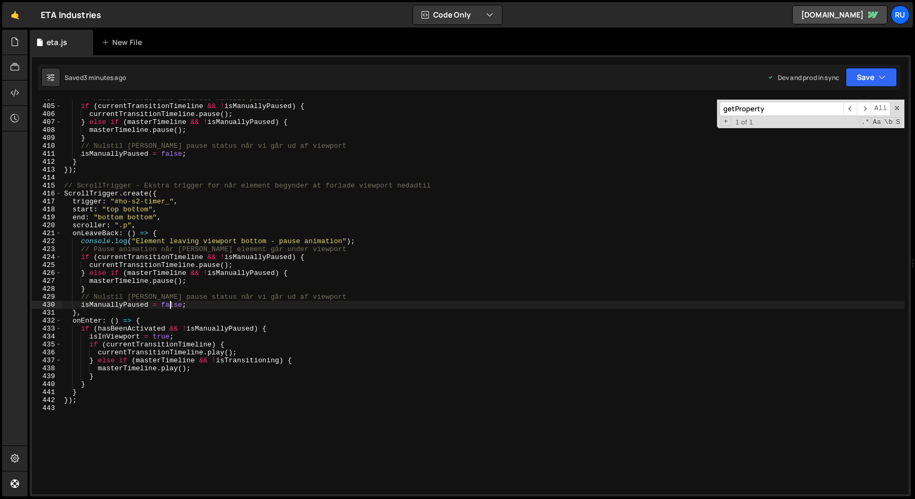
type textarea "});"
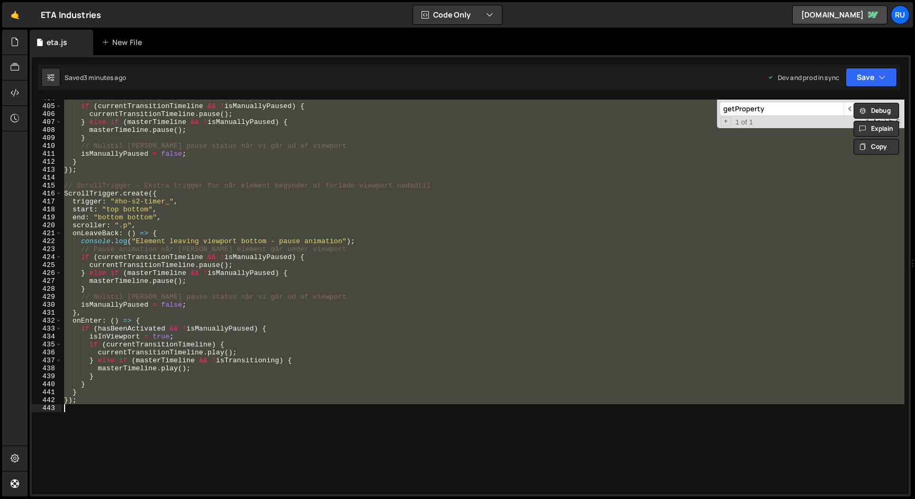
paste textarea
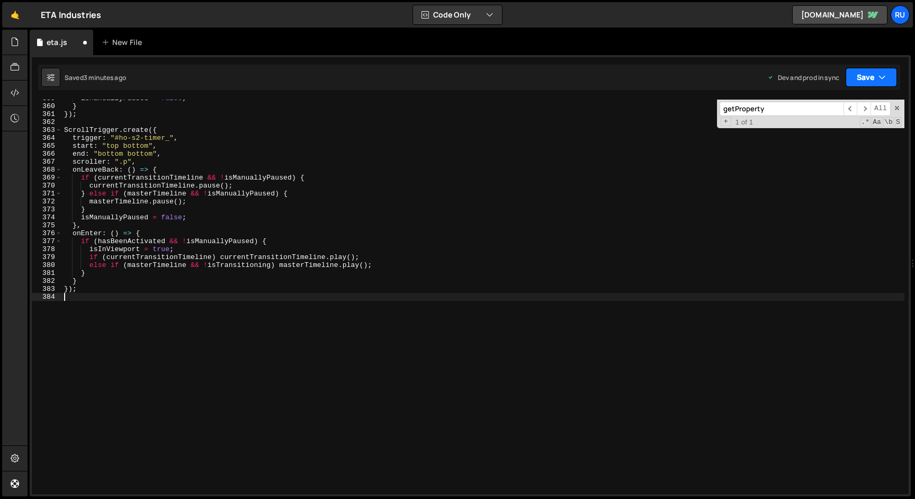
click at [866, 78] on button "Save" at bounding box center [871, 77] width 51 height 19
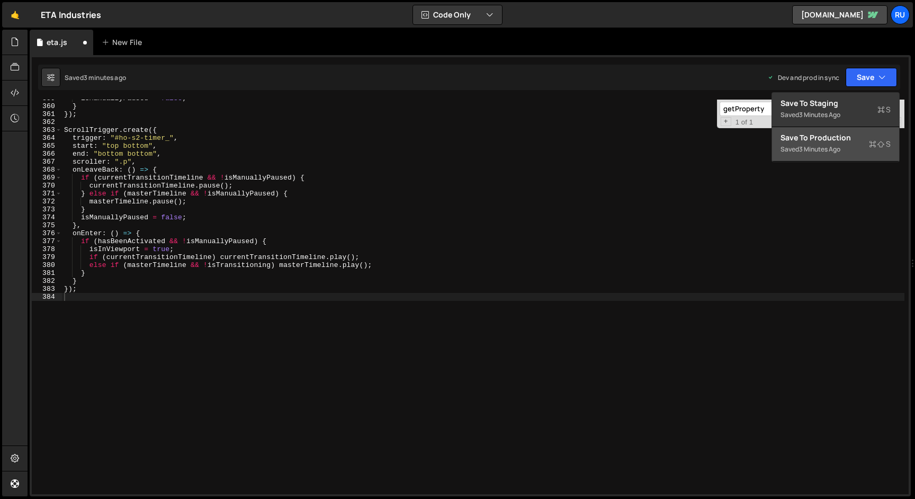
click at [838, 138] on div "Save to Production S" at bounding box center [835, 137] width 110 height 11
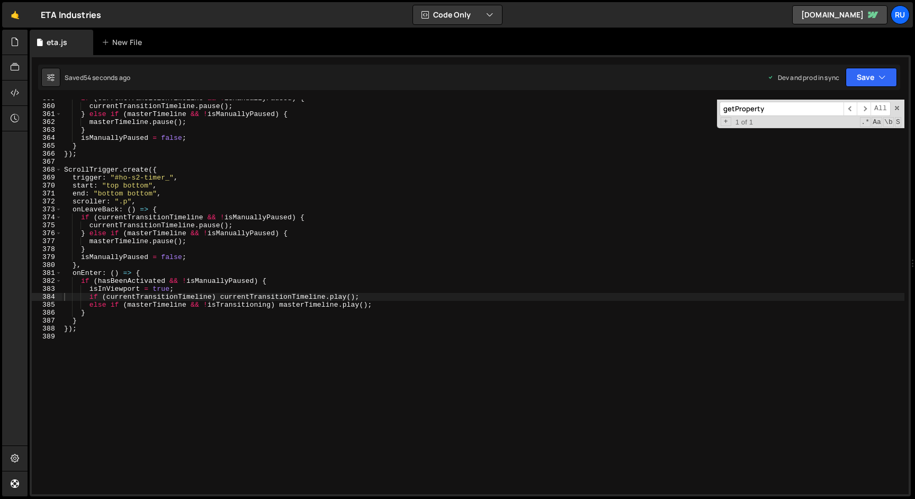
click at [197, 202] on div "if ( currentTransitionTimeline && ! isManuallyPaused ) { currentTransitionTimel…" at bounding box center [483, 299] width 842 height 410
type textarea "});"
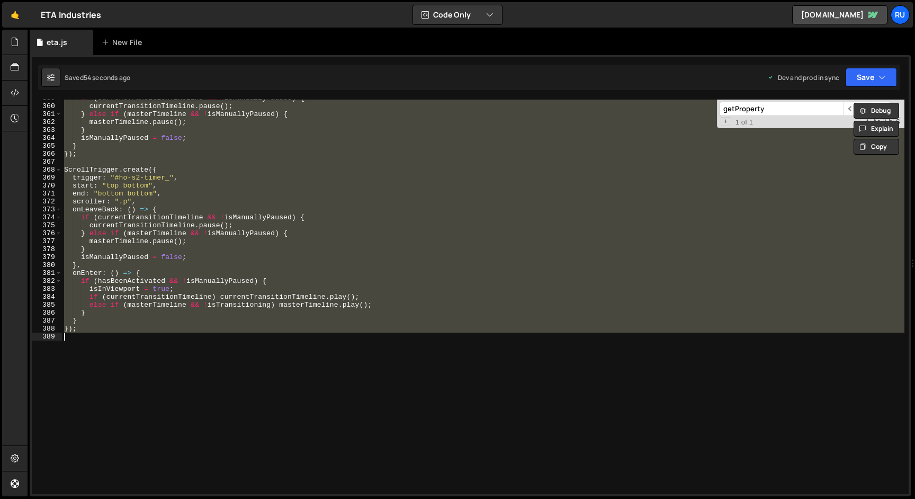
paste textarea
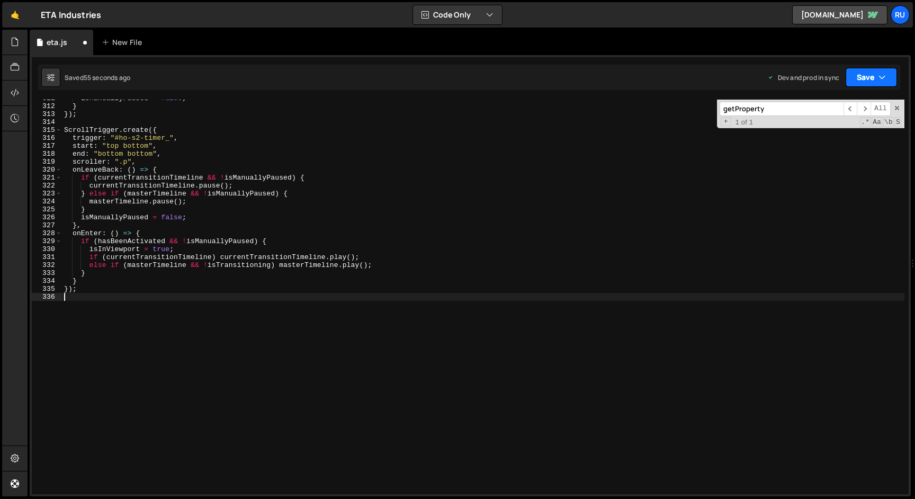
click at [866, 76] on button "Save" at bounding box center [871, 77] width 51 height 19
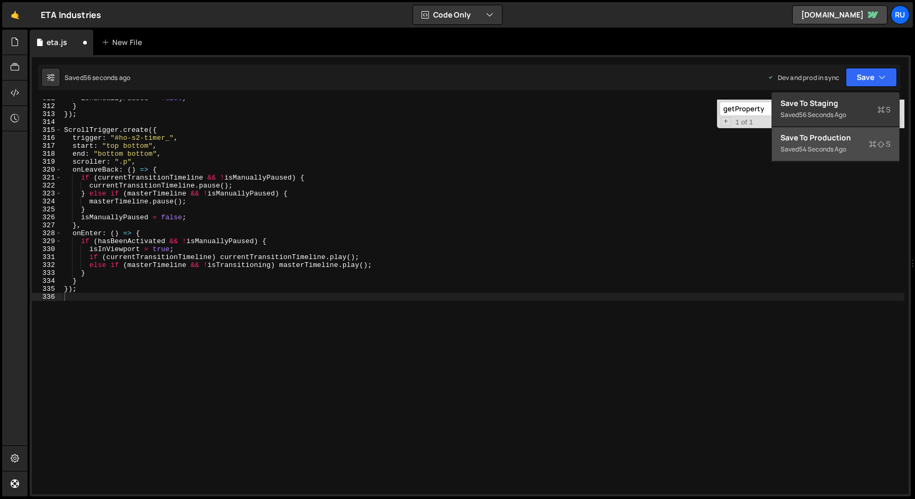
click at [856, 139] on div "Save to Production S" at bounding box center [835, 137] width 110 height 11
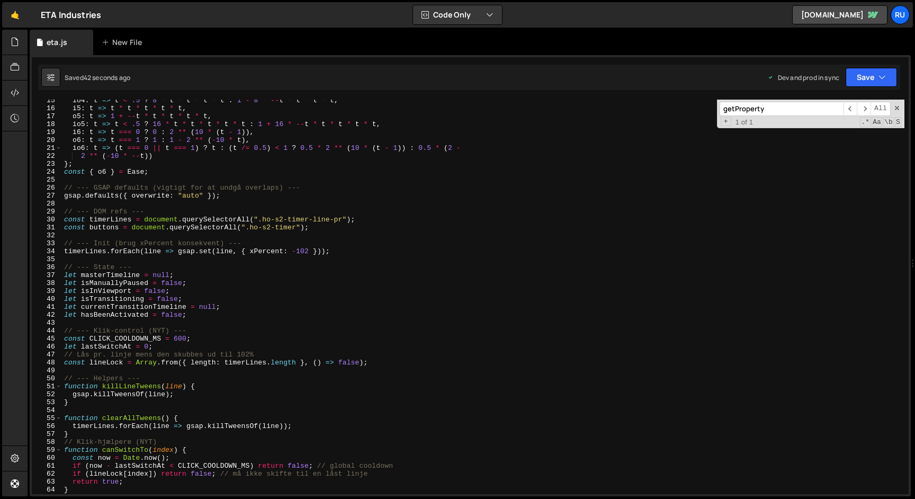
scroll to position [122, 0]
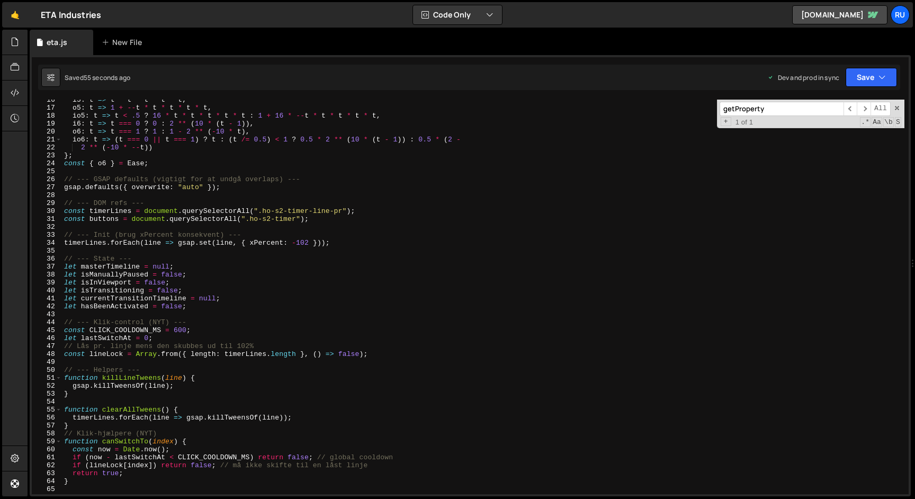
click at [185, 163] on div "i5 : t => t * t * t * t * t , o5 : t => 1 + -- t * t * t * t * t , io5 : t => t…" at bounding box center [483, 301] width 842 height 410
type textarea "});"
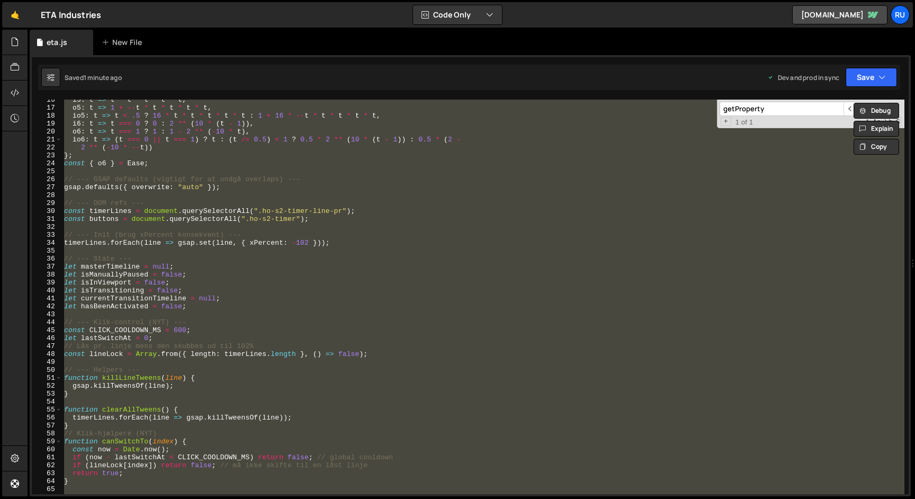
click at [190, 230] on div "i5 : t => t * t * t * t * t , o5 : t => 1 + -- t * t * t * t * t , io5 : t => t…" at bounding box center [483, 297] width 842 height 394
paste textarea
type textarea "});"
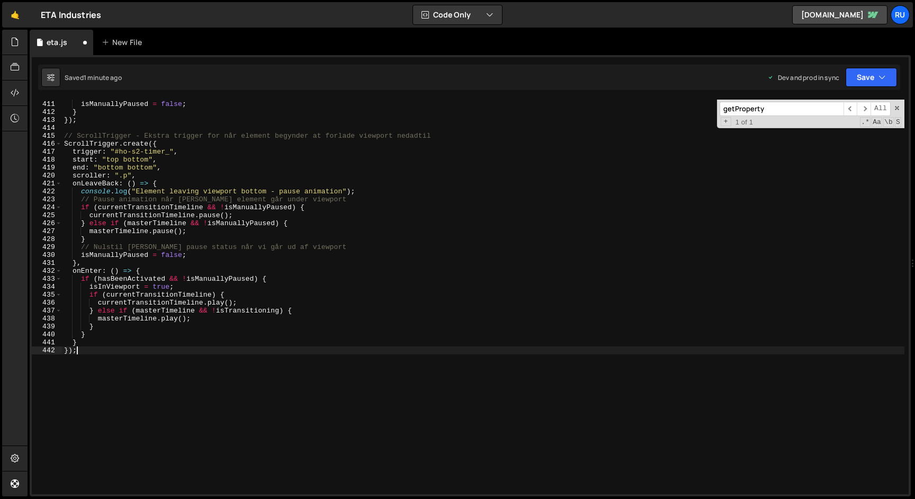
scroll to position [3255, 0]
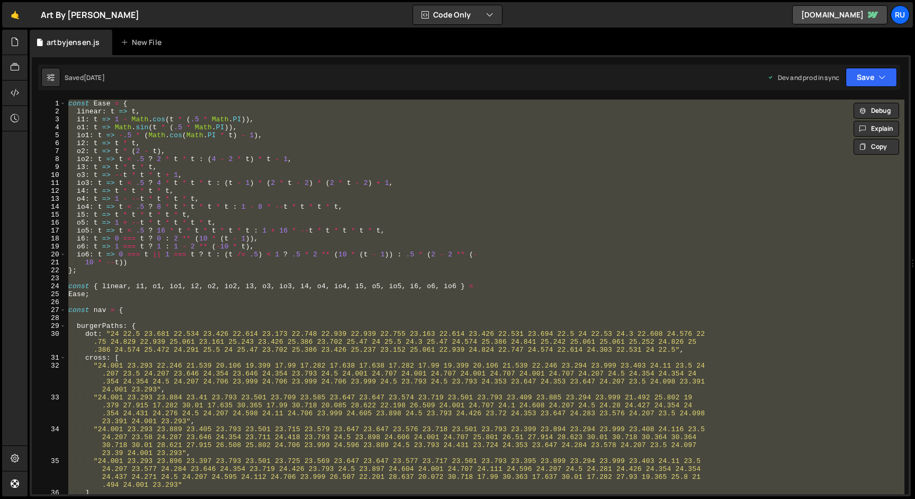
scroll to position [319438, 0]
